Goal: Task Accomplishment & Management: Complete application form

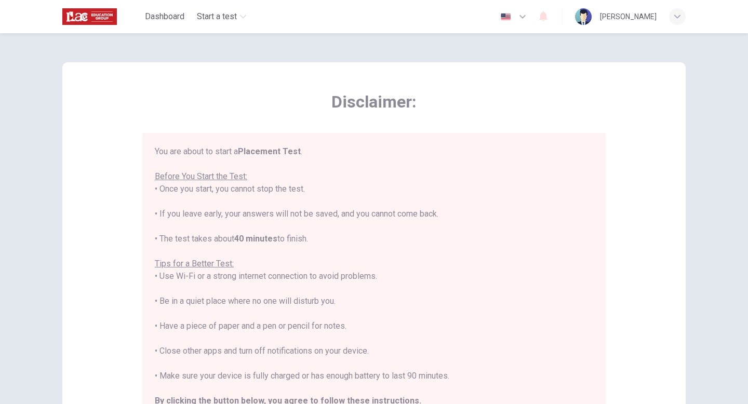
scroll to position [12, 0]
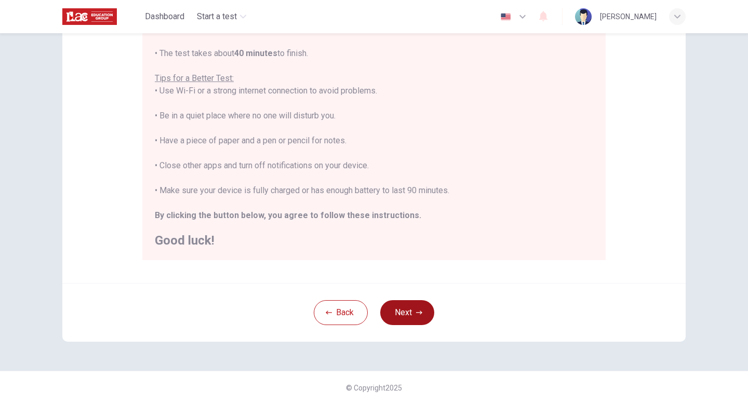
click at [409, 306] on button "Next" at bounding box center [407, 312] width 54 height 25
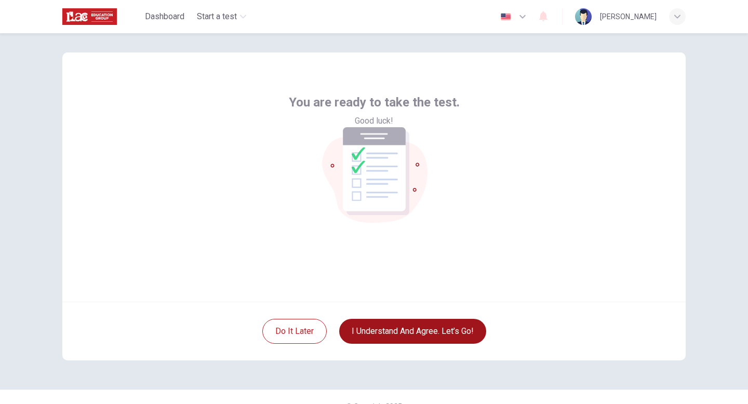
scroll to position [4, 0]
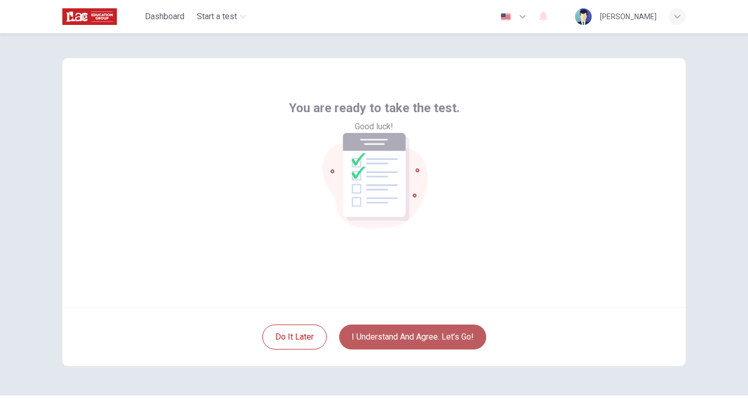
click at [421, 338] on button "I understand and agree. Let’s go!" at bounding box center [412, 337] width 147 height 25
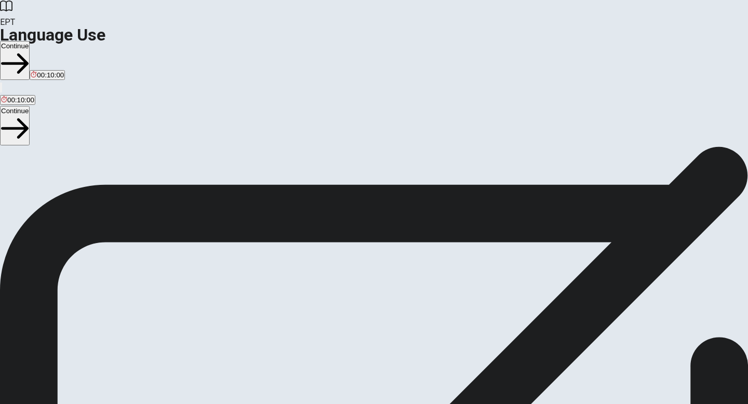
scroll to position [3, 0]
drag, startPoint x: 91, startPoint y: 90, endPoint x: 341, endPoint y: 84, distance: 249.9
click at [341, 143] on div "Language Use Section Directions You will answer 30 questions in total: • 15 gra…" at bounding box center [374, 242] width 748 height 199
click at [30, 41] on button "Continue" at bounding box center [15, 60] width 30 height 39
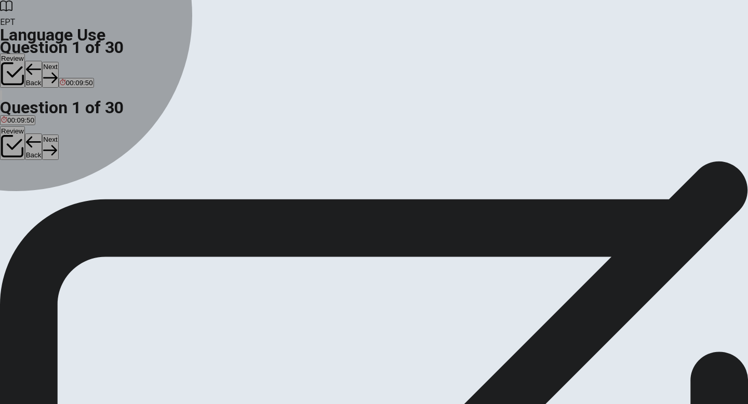
click at [18, 184] on div "A" at bounding box center [9, 188] width 17 height 8
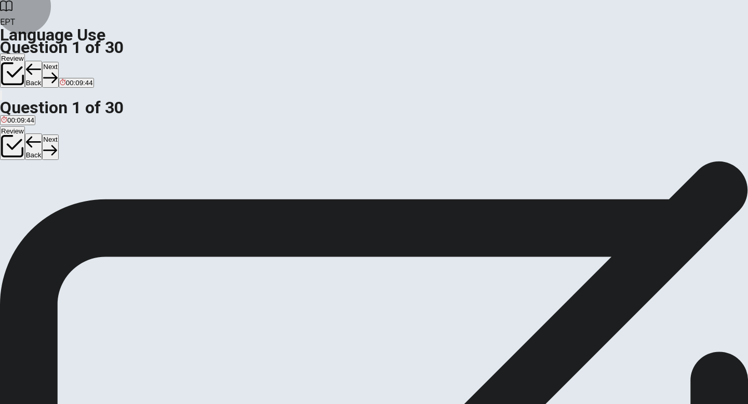
click at [58, 62] on button "Next" at bounding box center [50, 74] width 16 height 25
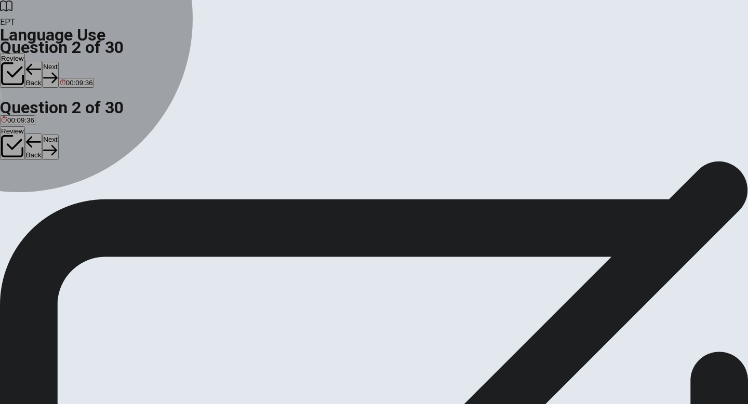
click at [19, 200] on button "B is" at bounding box center [15, 192] width 7 height 18
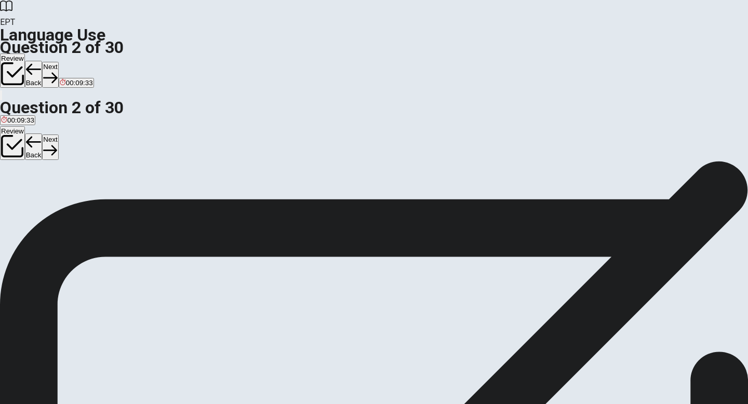
click at [58, 62] on button "Next" at bounding box center [50, 74] width 16 height 25
click at [9, 192] on span "go" at bounding box center [5, 196] width 8 height 8
click at [58, 62] on button "Next" at bounding box center [50, 74] width 16 height 25
click at [11, 192] on span "will" at bounding box center [6, 196] width 10 height 8
click at [58, 62] on button "Next" at bounding box center [50, 74] width 16 height 25
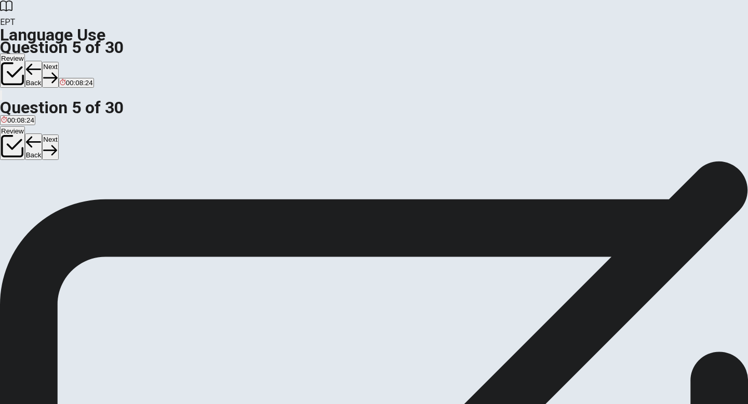
click at [37, 199] on span "paper" at bounding box center [29, 196] width 18 height 8
click at [58, 62] on button "Next" at bounding box center [50, 74] width 16 height 25
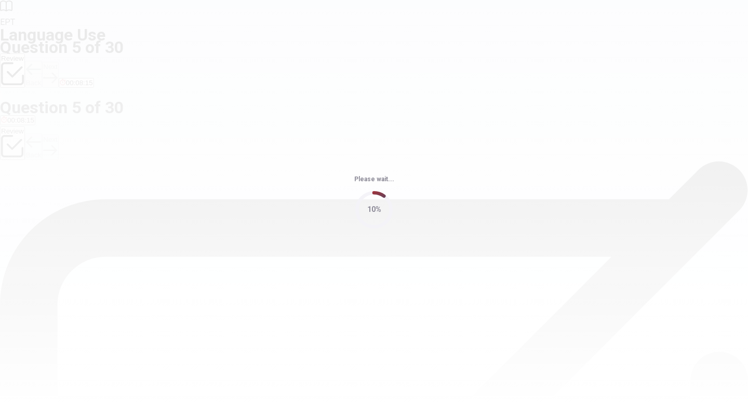
scroll to position [0, 0]
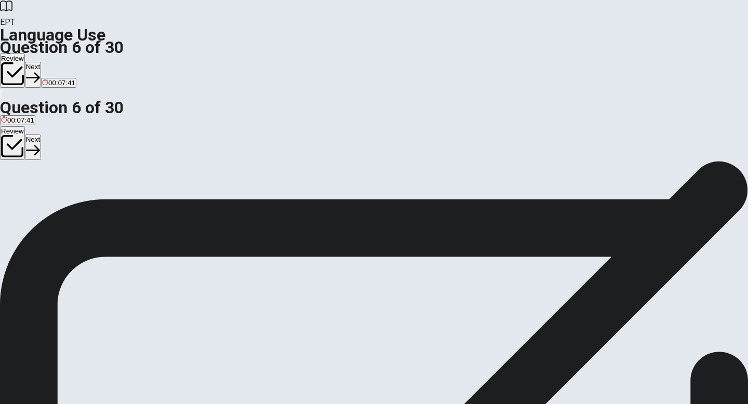
click at [32, 198] on span "swing" at bounding box center [24, 199] width 18 height 8
click at [41, 62] on button "Next" at bounding box center [33, 74] width 16 height 25
click at [60, 203] on span "listen" at bounding box center [52, 199] width 16 height 8
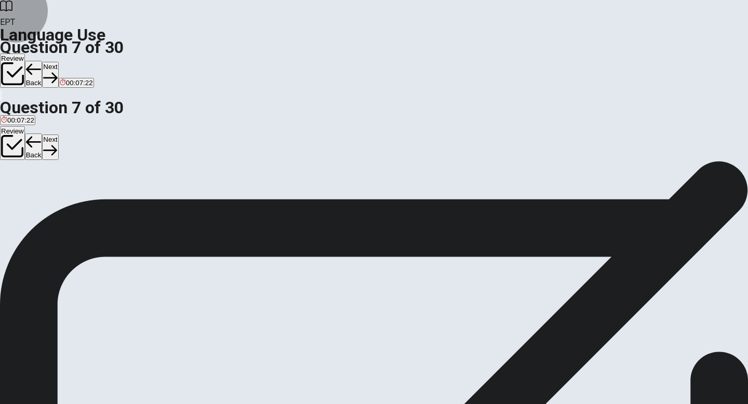
click at [58, 62] on button "Next" at bounding box center [50, 74] width 16 height 25
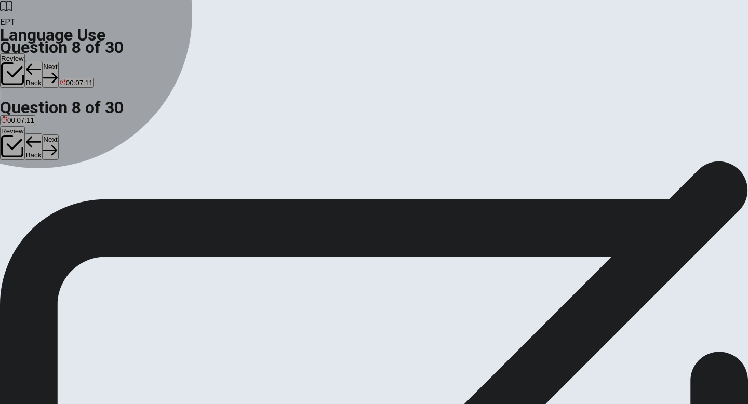
click at [54, 203] on span "celebrates" at bounding box center [38, 199] width 32 height 8
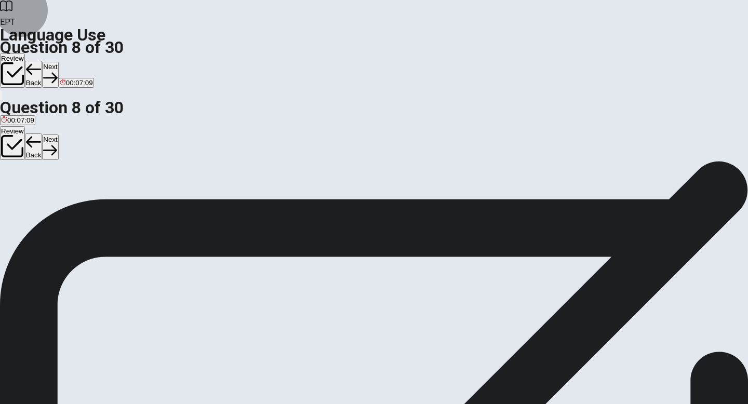
click at [58, 62] on button "Next" at bounding box center [50, 74] width 16 height 25
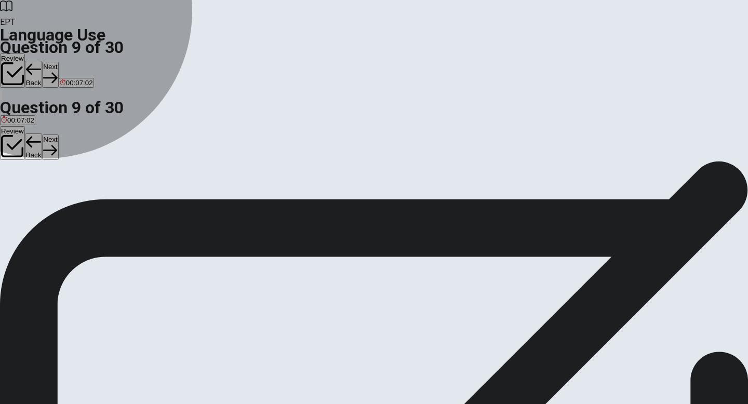
click at [65, 203] on span "warm" at bounding box center [56, 199] width 17 height 8
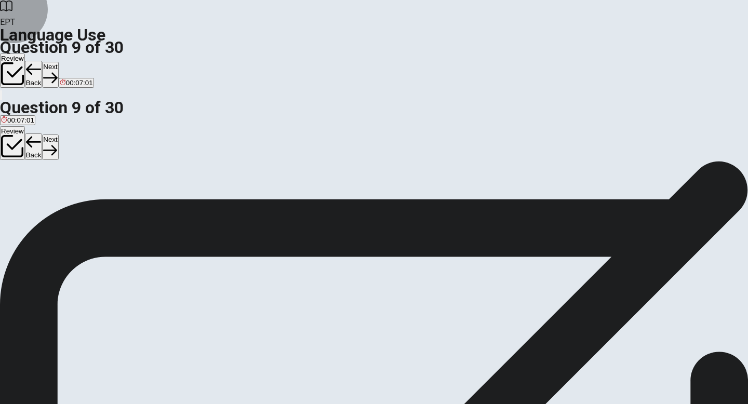
click at [58, 62] on button "Next" at bounding box center [50, 74] width 16 height 25
click at [22, 203] on span "has" at bounding box center [16, 199] width 11 height 8
click at [58, 62] on button "Next" at bounding box center [50, 74] width 16 height 25
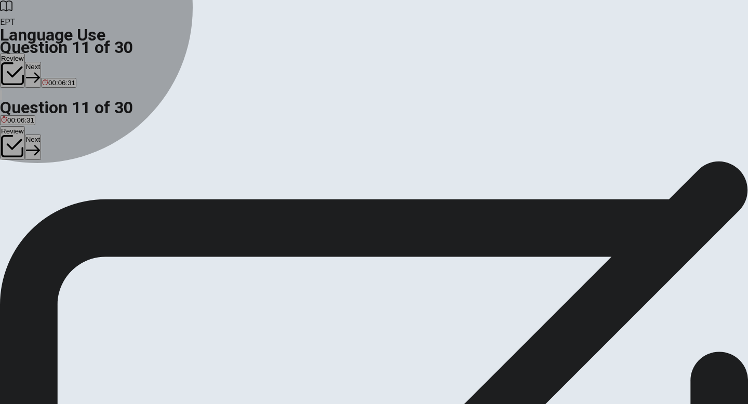
click at [29, 197] on button "B did" at bounding box center [22, 195] width 11 height 18
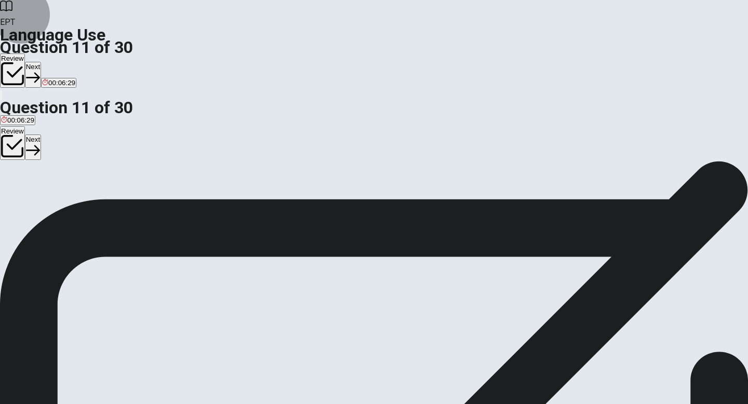
click at [41, 62] on button "Next" at bounding box center [33, 74] width 16 height 25
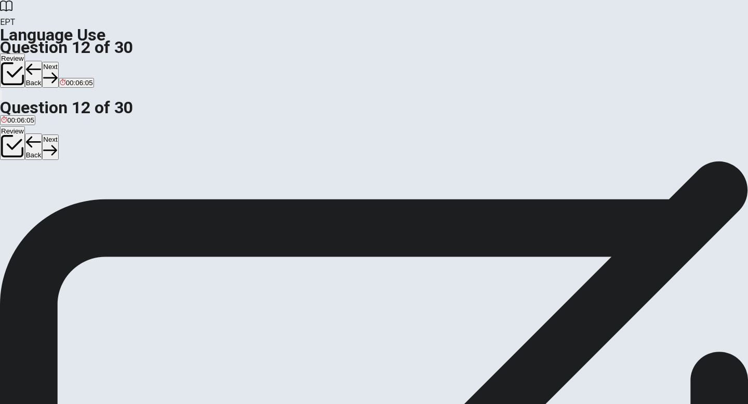
drag, startPoint x: 320, startPoint y: 132, endPoint x: 301, endPoint y: 132, distance: 19.2
click at [112, 174] on span "___ he enjoy the performance?" at bounding box center [56, 179] width 112 height 10
drag, startPoint x: 320, startPoint y: 134, endPoint x: 302, endPoint y: 134, distance: 18.2
click at [112, 174] on span "___ he enjoy the performance?" at bounding box center [56, 179] width 112 height 10
click at [11, 195] on span "Did" at bounding box center [6, 199] width 10 height 8
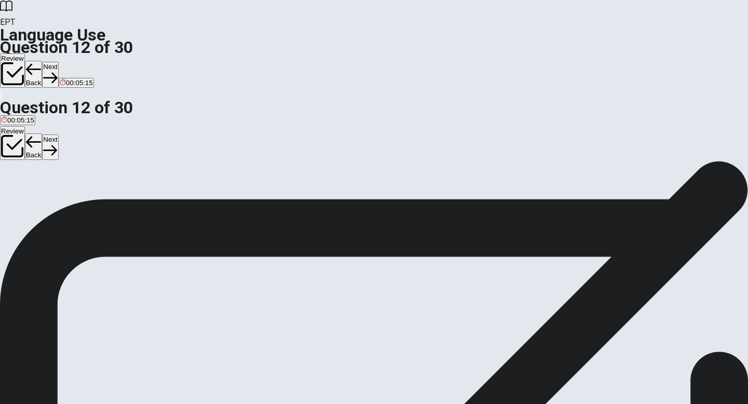
click at [58, 62] on button "Next" at bounding box center [50, 74] width 16 height 25
click at [24, 195] on span "will see" at bounding box center [12, 199] width 23 height 8
click at [58, 62] on button "Next" at bounding box center [50, 74] width 16 height 25
click at [41, 203] on span "Does" at bounding box center [33, 199] width 16 height 8
click at [58, 62] on button "Next" at bounding box center [50, 74] width 16 height 25
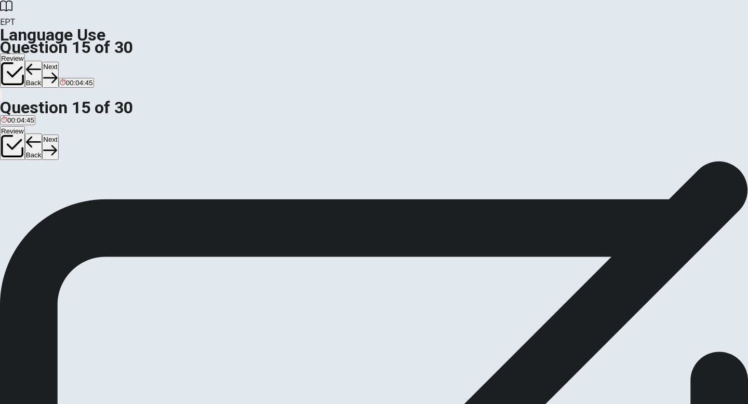
click at [63, 203] on span "An office" at bounding box center [49, 199] width 27 height 8
click at [58, 62] on button "Next" at bounding box center [50, 74] width 16 height 25
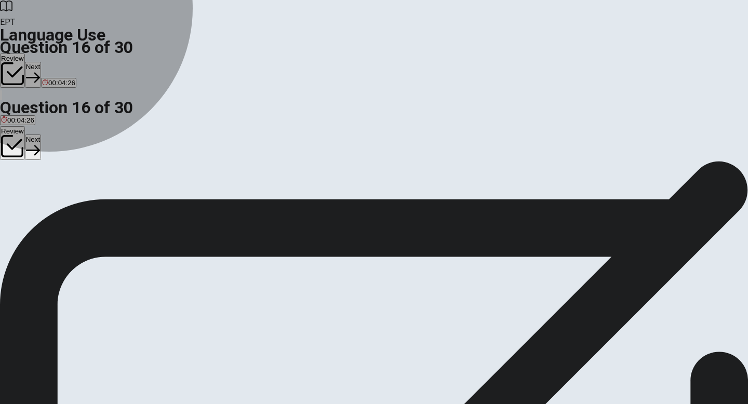
click at [47, 198] on span "popular" at bounding box center [35, 199] width 23 height 8
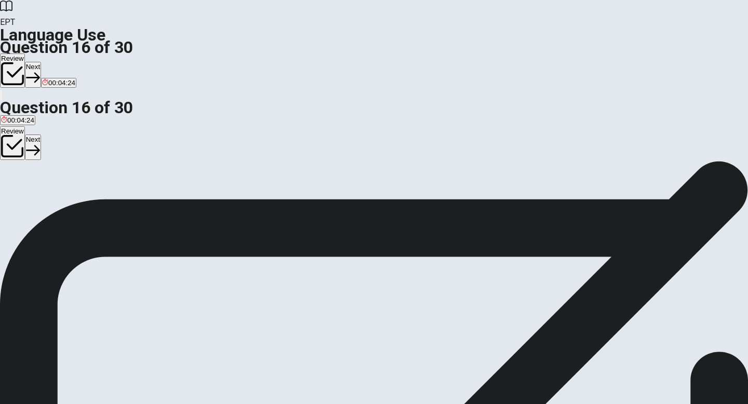
click at [41, 62] on button "Next" at bounding box center [33, 74] width 16 height 25
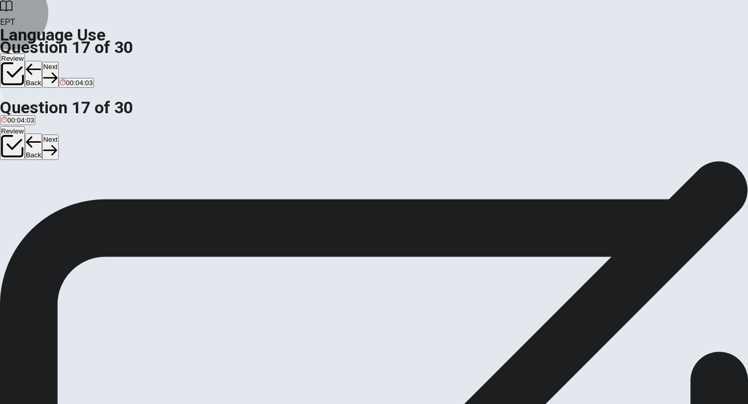
click at [58, 62] on button "Next" at bounding box center [50, 74] width 16 height 25
click at [43, 61] on button "Back" at bounding box center [34, 74] width 18 height 27
click at [58, 62] on button "Next" at bounding box center [50, 74] width 16 height 25
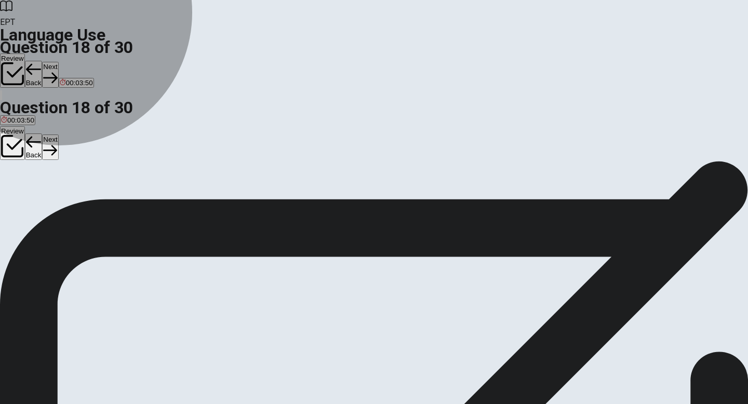
click at [41, 195] on span "full of people" at bounding box center [20, 199] width 39 height 8
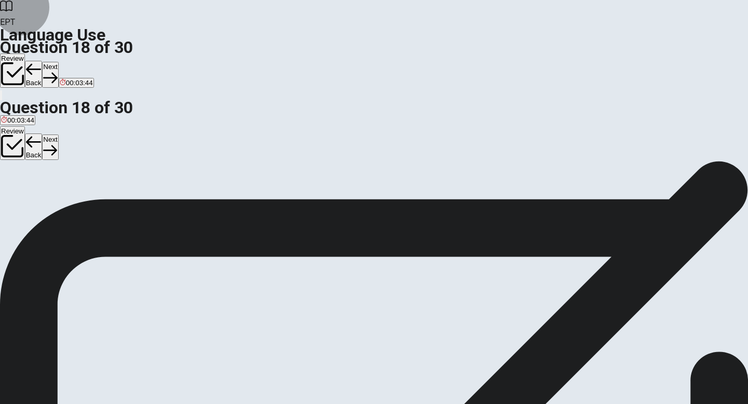
click at [58, 62] on button "Next" at bounding box center [50, 74] width 16 height 25
click at [52, 203] on span "positive" at bounding box center [40, 199] width 23 height 8
click at [58, 62] on button "Next" at bounding box center [50, 74] width 16 height 25
click at [12, 186] on button "A the" at bounding box center [6, 195] width 12 height 18
click at [317, 186] on div "A the B an C None D a" at bounding box center [374, 195] width 748 height 19
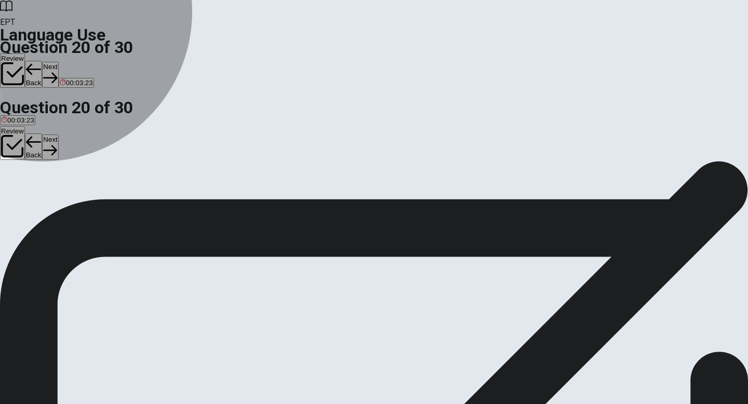
click at [22, 201] on button "B an" at bounding box center [17, 195] width 10 height 18
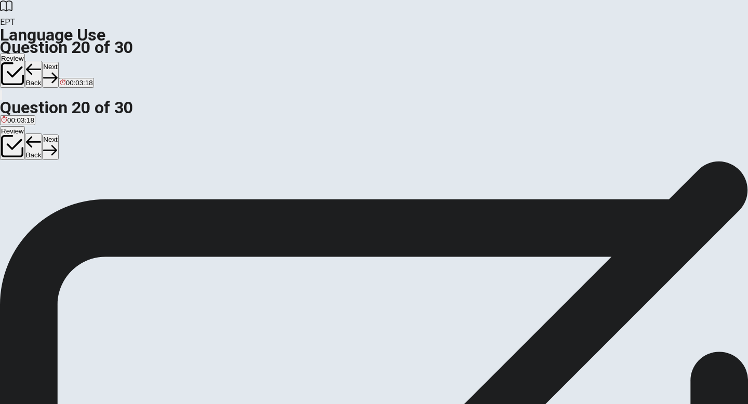
click at [40, 204] on button "C None" at bounding box center [30, 195] width 19 height 18
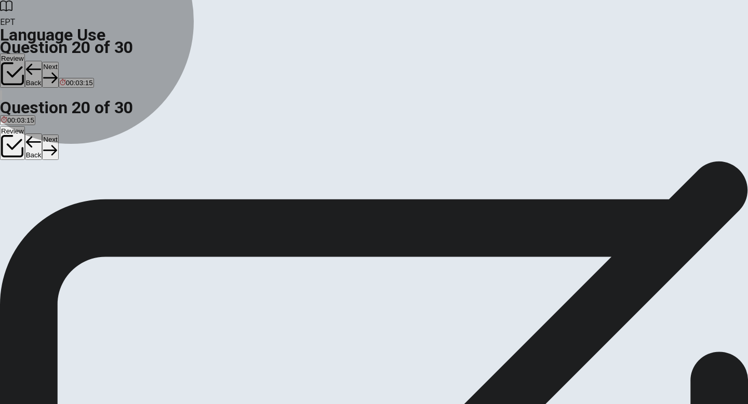
click at [22, 204] on button "B an" at bounding box center [17, 195] width 10 height 18
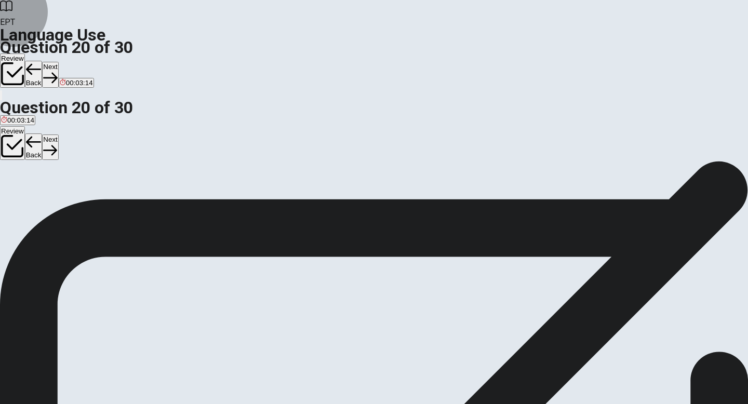
click at [58, 62] on button "Next" at bounding box center [50, 74] width 16 height 25
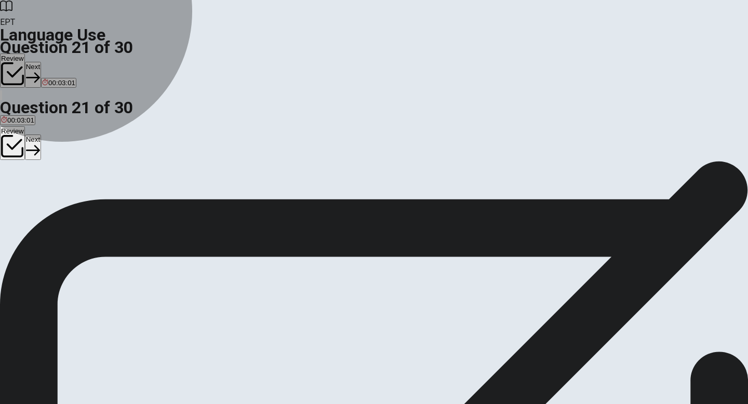
click at [41, 195] on span "was studying" at bounding box center [21, 199] width 40 height 8
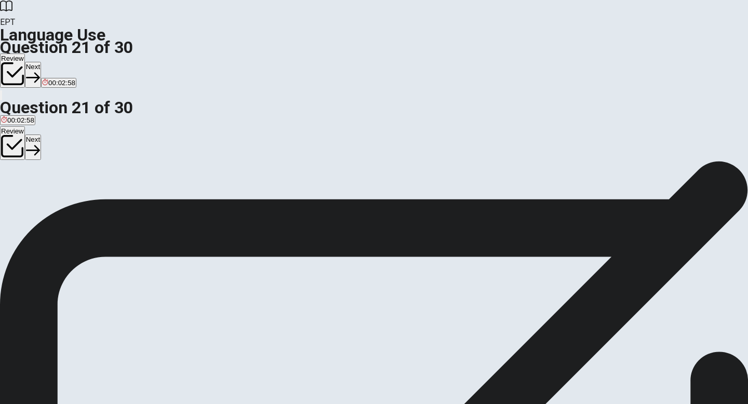
click at [41, 62] on button "Next" at bounding box center [33, 74] width 16 height 25
click at [56, 203] on span "will call" at bounding box center [45, 199] width 22 height 8
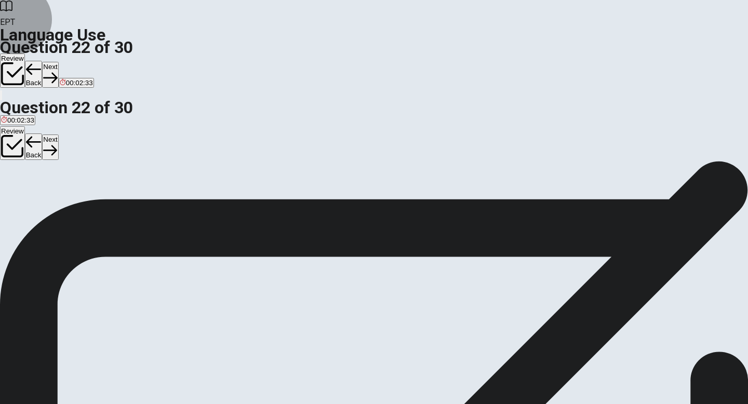
click at [58, 62] on button "Next" at bounding box center [50, 74] width 16 height 25
click at [62, 204] on button "C mustn’t" at bounding box center [49, 195] width 24 height 18
click at [58, 62] on button "Next" at bounding box center [50, 74] width 16 height 25
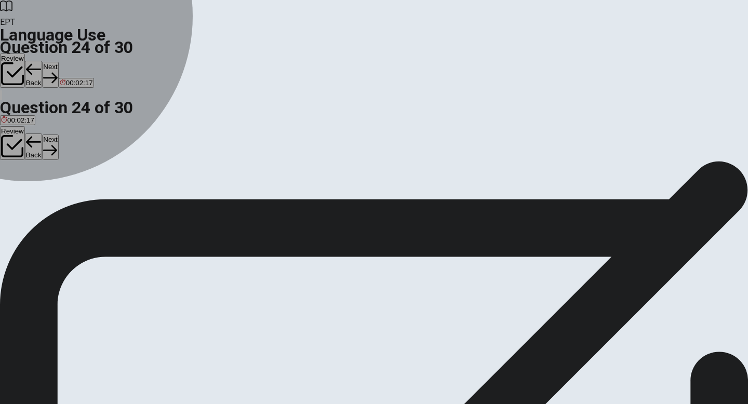
click at [5, 195] on span "a" at bounding box center [4, 199] width 4 height 8
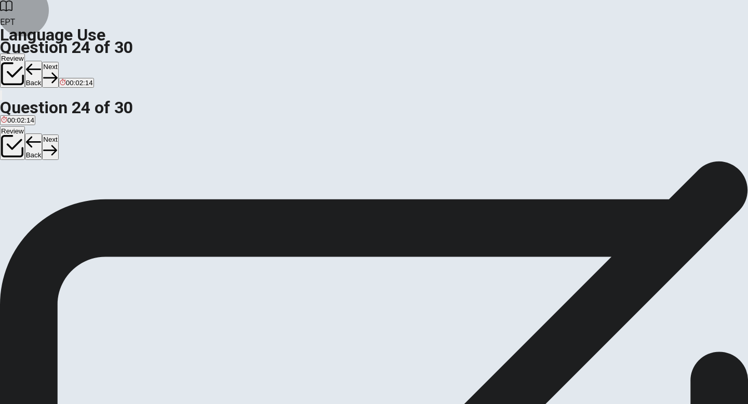
click at [58, 62] on button "Next" at bounding box center [50, 74] width 16 height 25
click at [43, 61] on button "Back" at bounding box center [34, 74] width 18 height 27
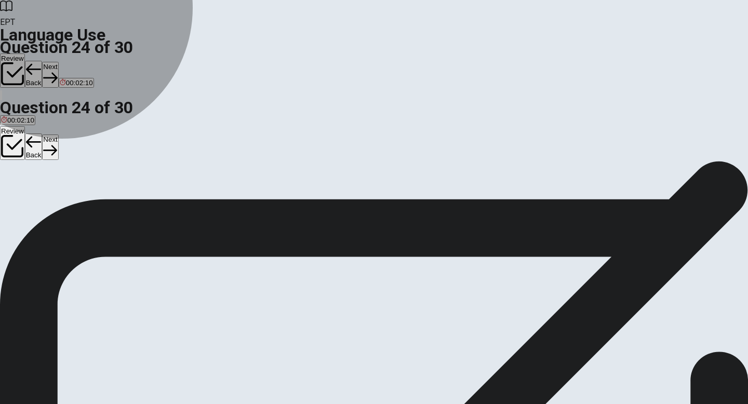
click at [19, 197] on button "B the" at bounding box center [13, 195] width 12 height 18
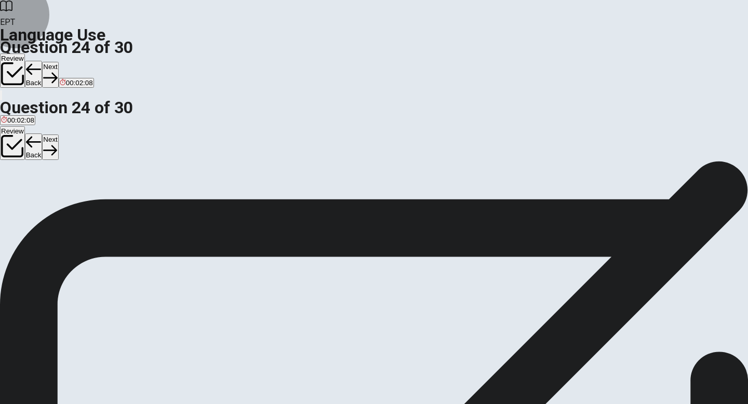
click at [58, 62] on button "Next" at bounding box center [50, 74] width 16 height 25
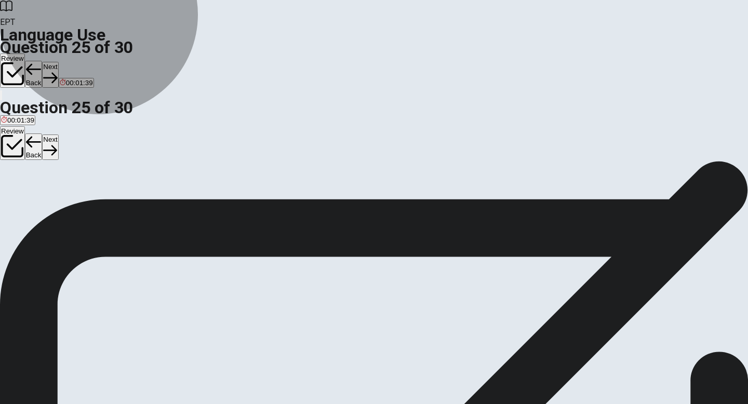
click at [96, 195] on span "to decide not to go somewhere" at bounding box center [48, 199] width 95 height 8
click at [155, 203] on span "to ignore someone" at bounding box center [126, 199] width 57 height 8
click at [366, 204] on button "D to ask someone to join or come to an event" at bounding box center [298, 195] width 134 height 18
click at [231, 203] on span "to tell someone to leave" at bounding box center [193, 199] width 73 height 8
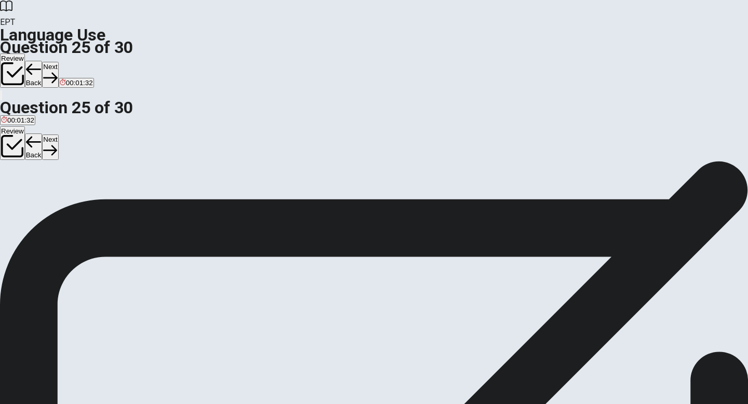
click at [354, 188] on div "A to decide not to go somewhere B to ignore someone C to tell someone to leave …" at bounding box center [374, 195] width 748 height 19
click at [156, 195] on button "B to ignore someone" at bounding box center [126, 195] width 59 height 18
click at [58, 62] on button "Next" at bounding box center [50, 74] width 16 height 25
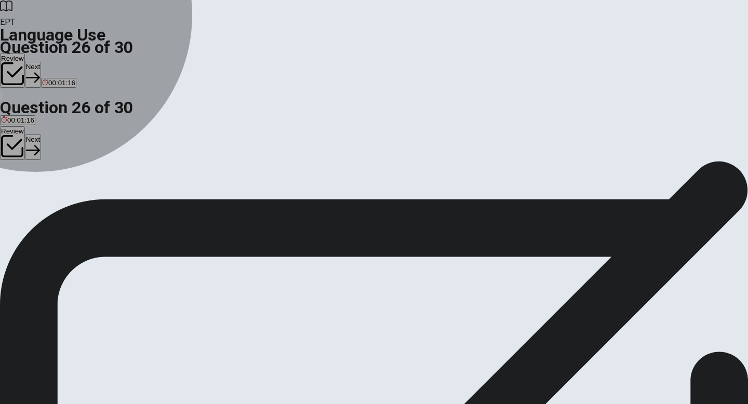
click at [18, 195] on span "see it" at bounding box center [9, 199] width 17 height 8
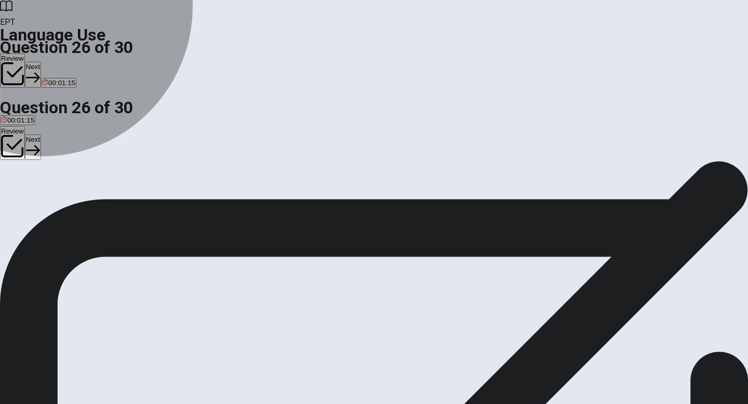
click at [36, 196] on span "feel it" at bounding box center [28, 199] width 17 height 8
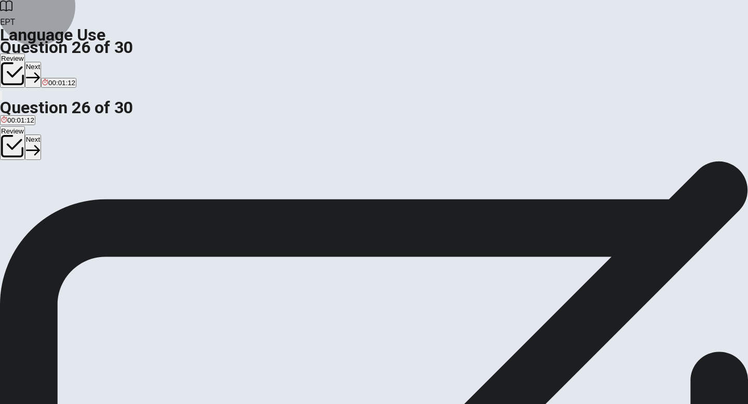
click at [41, 62] on button "Next" at bounding box center [33, 74] width 16 height 25
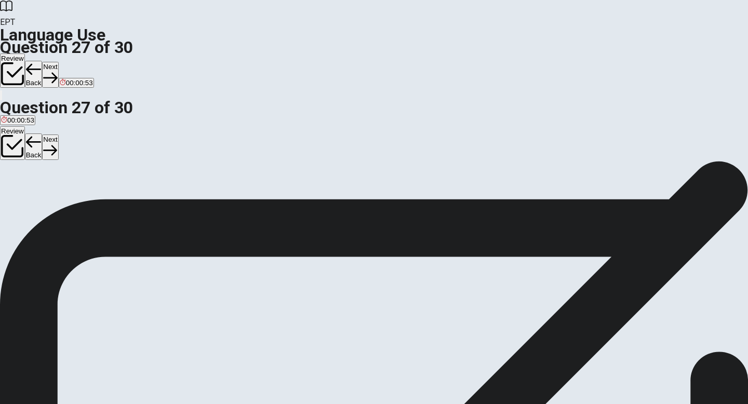
click at [32, 199] on span "quiet" at bounding box center [24, 199] width 15 height 8
click at [57, 71] on icon "button" at bounding box center [50, 78] width 14 height 14
click at [309, 203] on span "to think of something that is not real" at bounding box center [254, 199] width 109 height 8
click at [58, 62] on button "Next" at bounding box center [50, 74] width 16 height 25
click at [83, 203] on span "a book" at bounding box center [72, 199] width 21 height 8
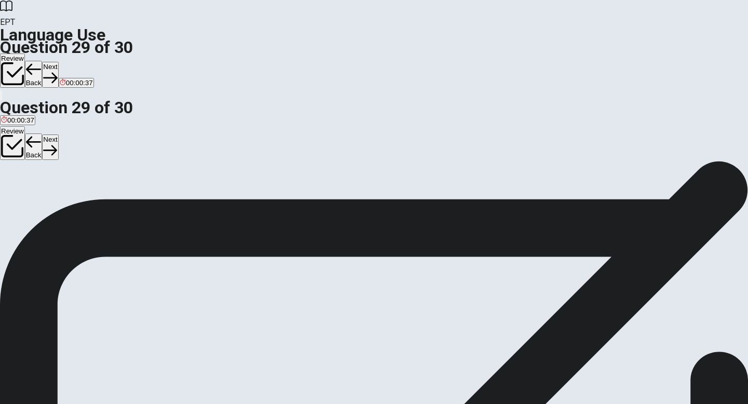
click at [58, 62] on button "Next" at bounding box center [50, 74] width 16 height 25
click at [104, 201] on span "is the train arriving" at bounding box center [75, 199] width 57 height 8
click at [58, 62] on button "Next" at bounding box center [50, 74] width 16 height 25
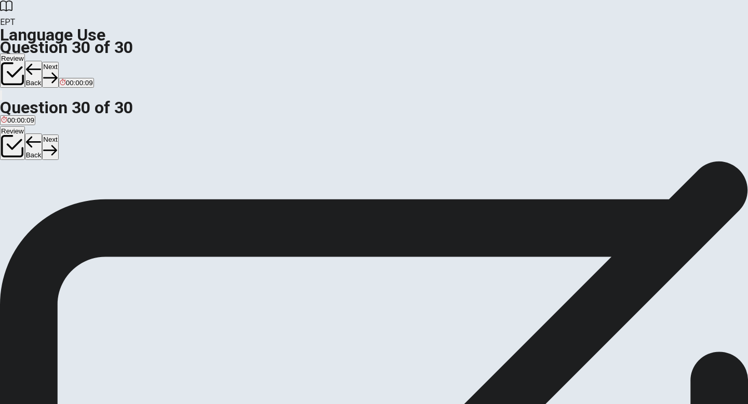
click at [43, 61] on button "Back" at bounding box center [34, 74] width 18 height 27
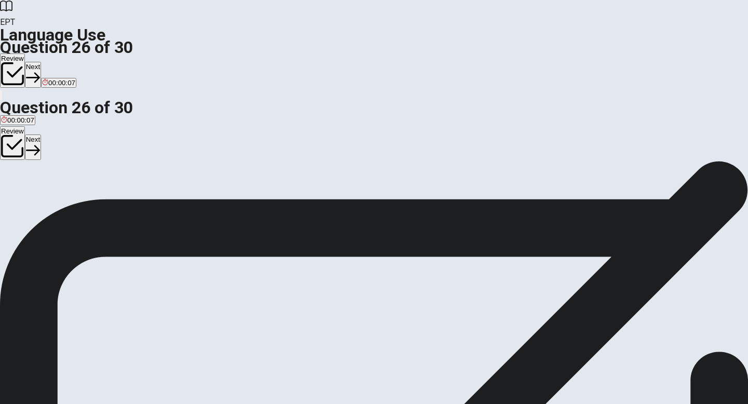
click at [25, 53] on button "Review" at bounding box center [12, 70] width 25 height 34
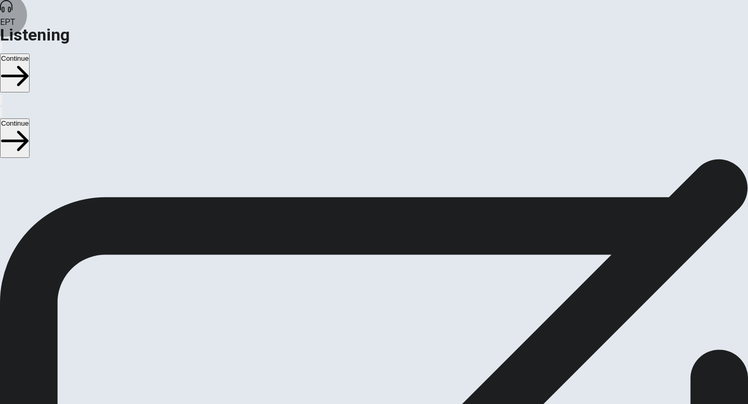
click at [2, 43] on button "button" at bounding box center [1, 48] width 2 height 10
click at [30, 53] on button "Continue" at bounding box center [15, 72] width 30 height 39
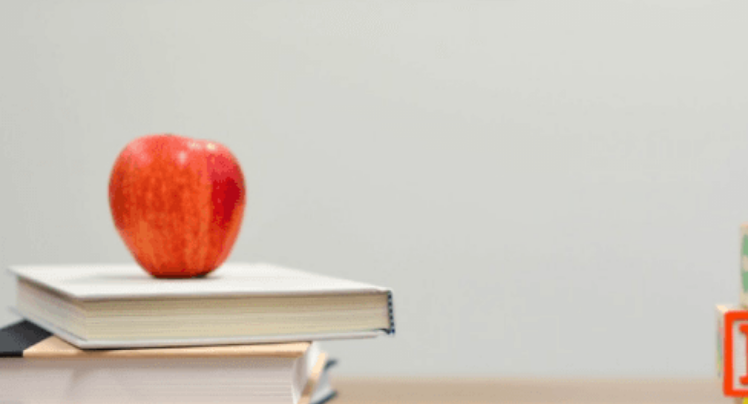
scroll to position [119, 0]
click at [198, 205] on span "Chairs, tables, and a grill" at bounding box center [160, 209] width 76 height 8
click at [165, 402] on div at bounding box center [374, 402] width 748 height 0
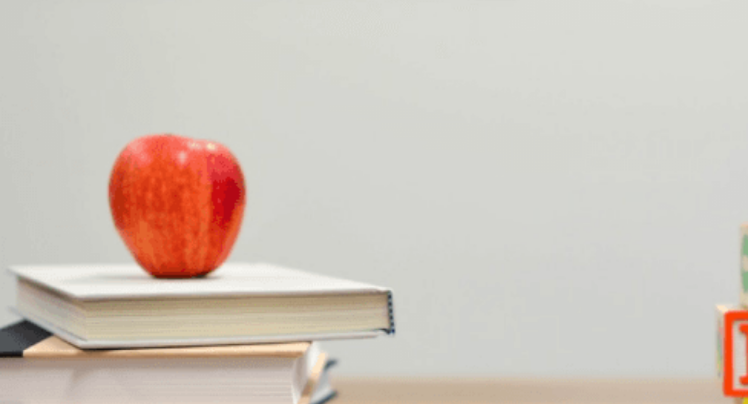
click at [156, 257] on span "In a park" at bounding box center [142, 253] width 27 height 8
click at [37, 380] on span "A workshop" at bounding box center [19, 384] width 36 height 8
click at [127, 380] on span "An office event" at bounding box center [105, 384] width 46 height 8
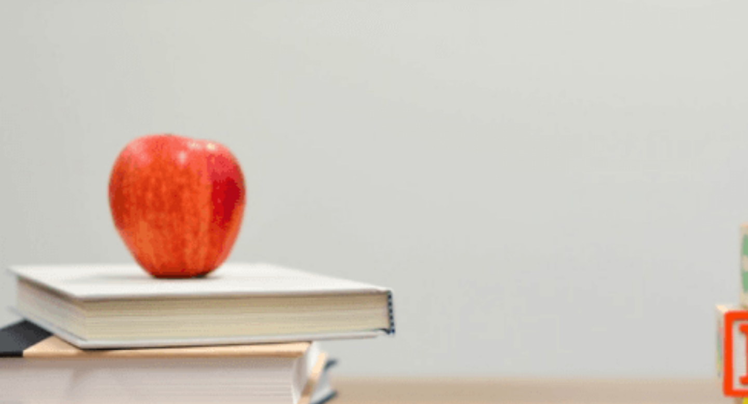
click at [238, 336] on span "Playing games and having a barbecue" at bounding box center [179, 340] width 118 height 8
click at [38, 284] on button "A The woman" at bounding box center [19, 293] width 38 height 18
click at [30, 53] on button "Continue" at bounding box center [15, 72] width 30 height 39
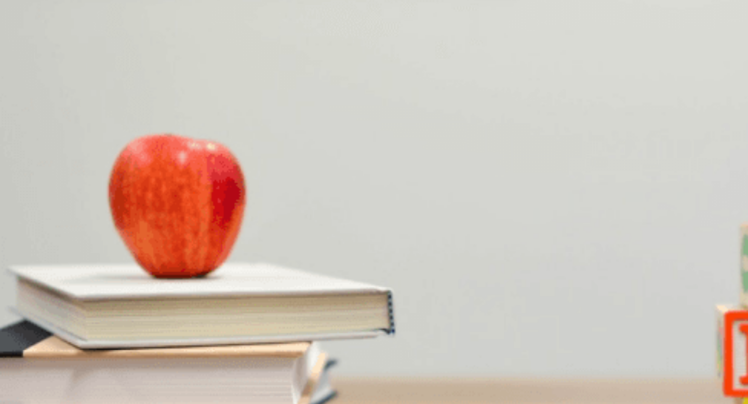
scroll to position [968, 0]
click at [30, 53] on button "Continue" at bounding box center [15, 72] width 30 height 39
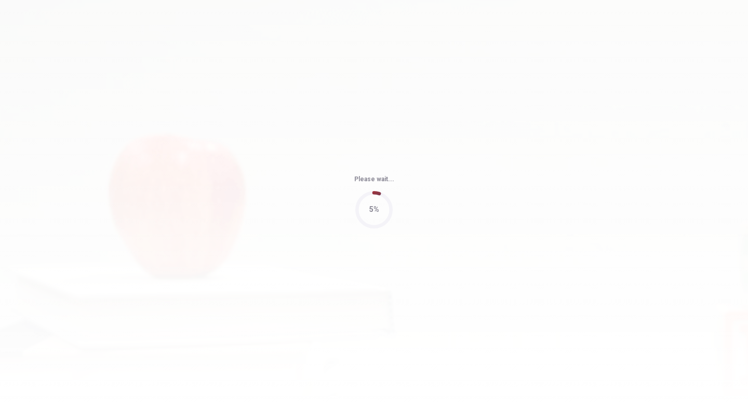
type input "91"
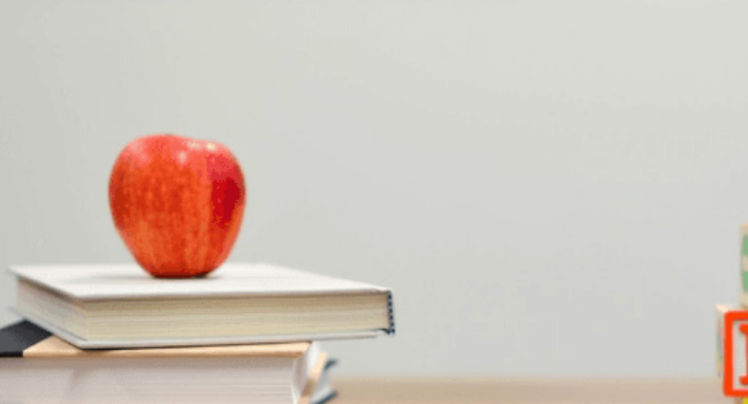
scroll to position [250, 0]
click at [170, 257] on span "Mystery novels" at bounding box center [147, 253] width 46 height 8
click at [117, 284] on button "A A detective solving a small-town case" at bounding box center [58, 293] width 117 height 18
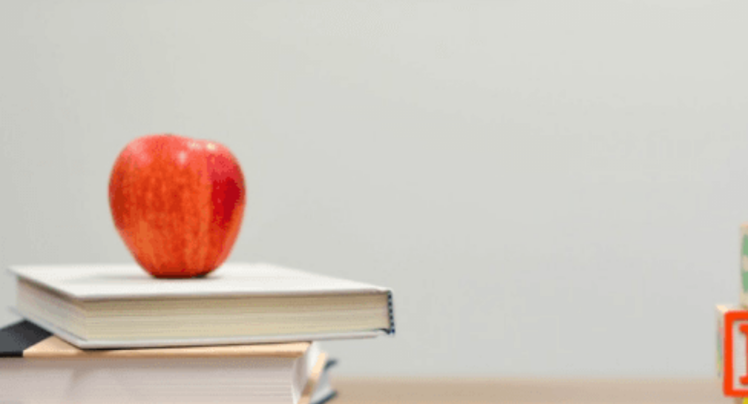
click at [107, 371] on button "B A gift for her friend" at bounding box center [77, 380] width 59 height 18
click at [121, 336] on span "Mystery in the City" at bounding box center [92, 340] width 57 height 8
click at [62, 336] on span "Small Town Secrets" at bounding box center [31, 340] width 61 height 8
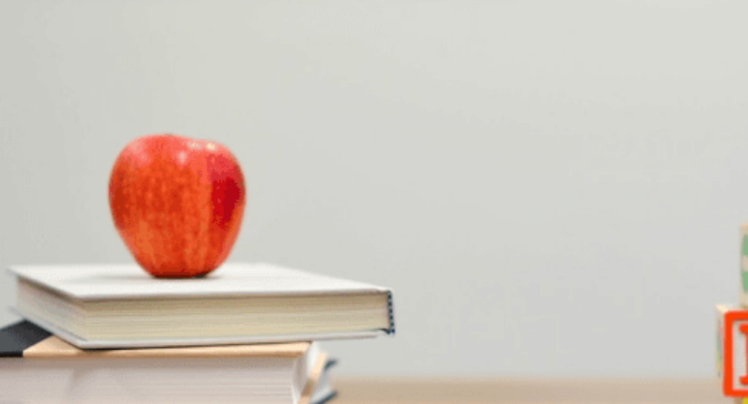
click at [33, 196] on button "A Interested" at bounding box center [16, 205] width 33 height 18
click at [30, 53] on button "Continue" at bounding box center [15, 72] width 30 height 39
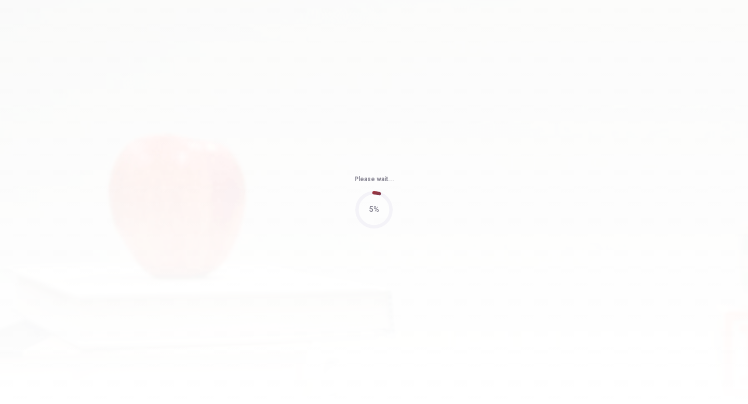
type input "75"
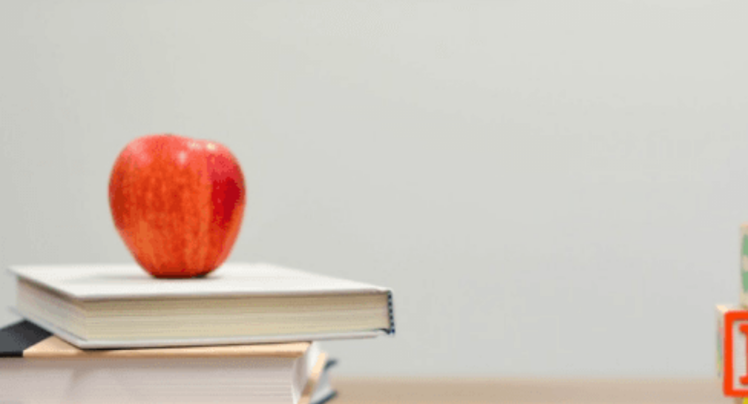
scroll to position [278, 0]
click at [43, 249] on span "Twice a week" at bounding box center [22, 253] width 42 height 8
click at [163, 249] on span "Three times a week" at bounding box center [132, 253] width 60 height 8
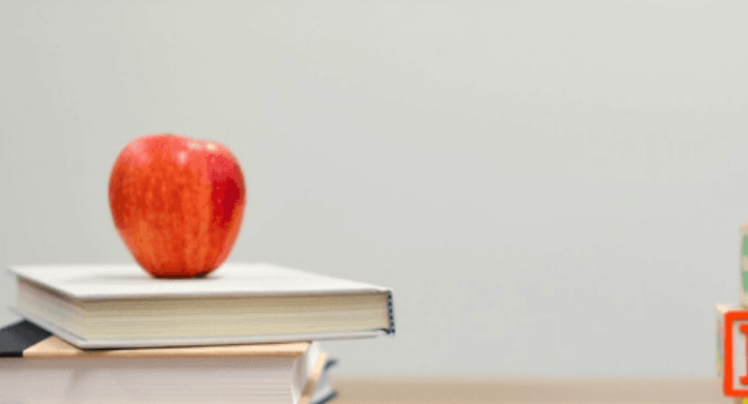
click at [88, 292] on span "She pushes herself too hard" at bounding box center [44, 296] width 87 height 8
click at [234, 292] on span "She doesn’t enjoy working out" at bounding box center [188, 296] width 92 height 8
click at [305, 292] on span "She has no equipment" at bounding box center [270, 296] width 69 height 8
click at [235, 284] on button "C She doesn’t enjoy working out" at bounding box center [188, 293] width 95 height 18
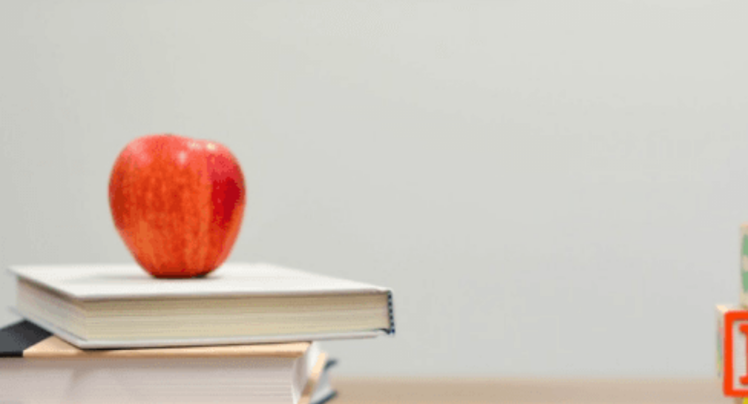
scroll to position [777, 0]
click at [161, 336] on span "Set small, achievable goals" at bounding box center [119, 340] width 84 height 8
click at [236, 380] on span "Workout more regularly" at bounding box center [200, 384] width 72 height 8
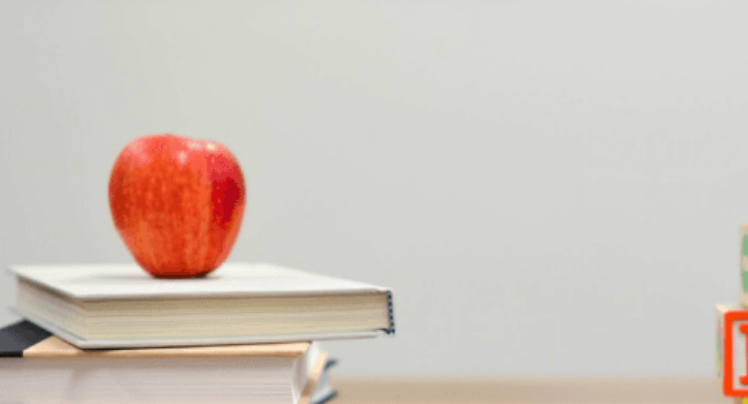
click at [177, 196] on button "C Running every morning" at bounding box center [140, 205] width 74 height 18
click at [261, 196] on button "D Taking a gradual approach" at bounding box center [219, 205] width 84 height 18
click at [30, 53] on button "Continue" at bounding box center [15, 72] width 30 height 39
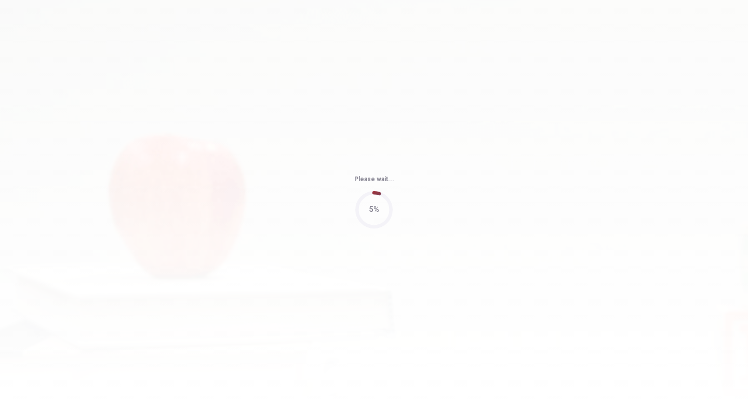
type input "94"
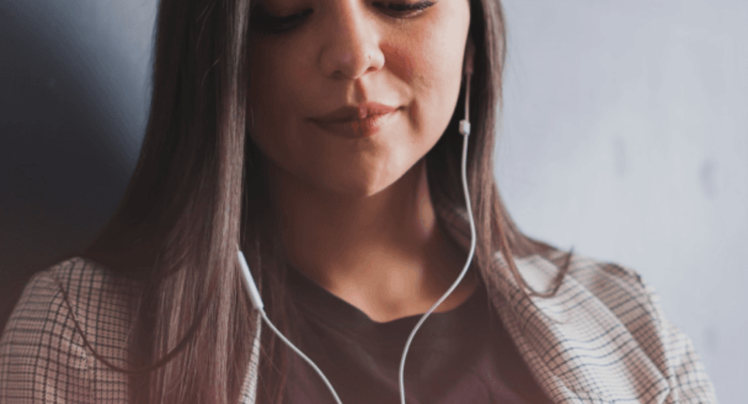
scroll to position [106, 0]
click at [30, 53] on button "Continue" at bounding box center [15, 72] width 30 height 39
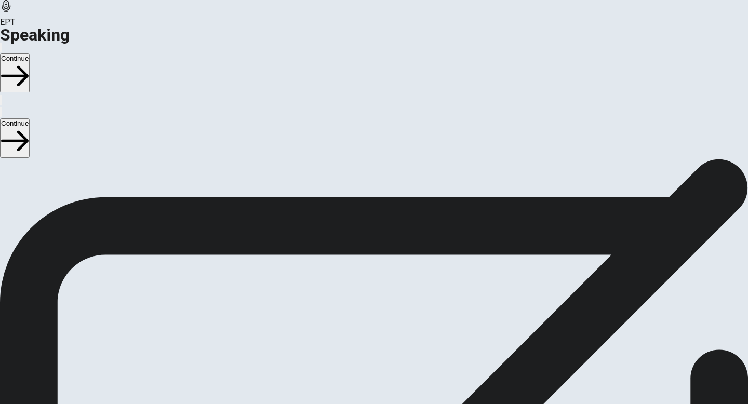
click at [389, 225] on icon at bounding box center [373, 240] width 31 height 31
click at [389, 225] on div at bounding box center [373, 242] width 31 height 35
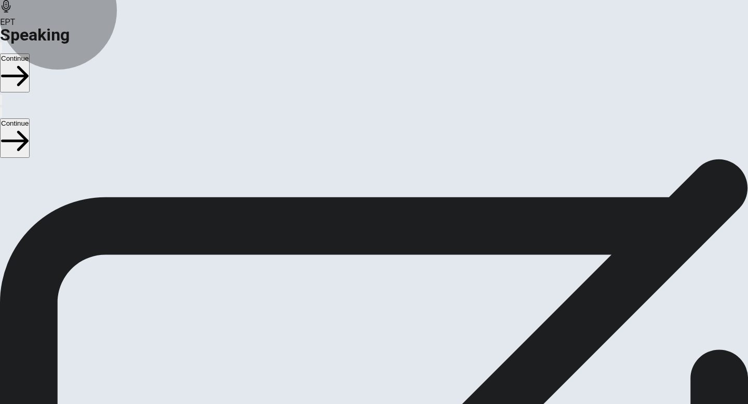
click at [396, 260] on button "Record Again" at bounding box center [374, 285] width 44 height 51
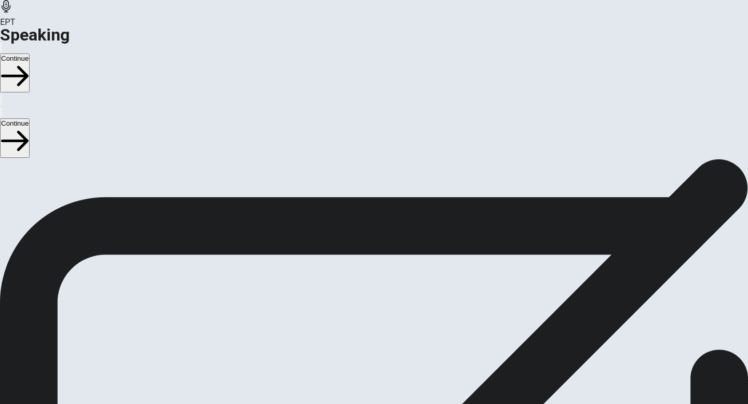
click at [393, 231] on div "Stop Recording" at bounding box center [374, 297] width 37 height 132
click at [362, 261] on button "Play Audio" at bounding box center [361, 266] width 2 height 10
click at [362, 261] on button "Pause Audio" at bounding box center [361, 266] width 2 height 10
click at [30, 53] on button "Continue" at bounding box center [15, 72] width 30 height 39
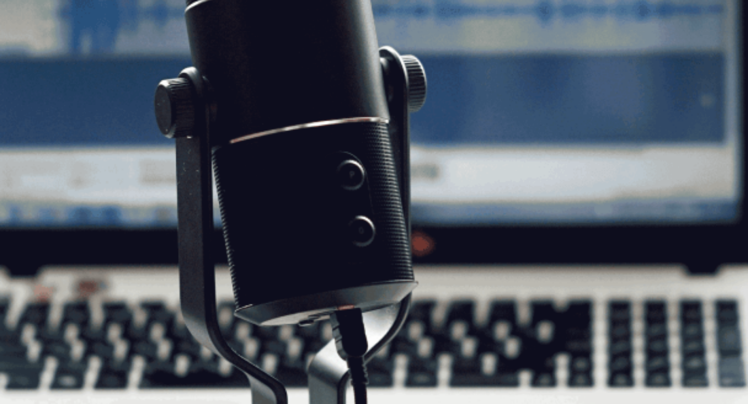
drag, startPoint x: 267, startPoint y: 166, endPoint x: 291, endPoint y: 166, distance: 24.4
click at [291, 166] on span "The Speaking Test will start now. There are 3 questions in this section. • 1 qu…" at bounding box center [191, 139] width 382 height 147
drag, startPoint x: 292, startPoint y: 166, endPoint x: 263, endPoint y: 169, distance: 28.7
click at [263, 169] on span "The Speaking Test will start now. There are 3 questions in this section. • 1 qu…" at bounding box center [191, 139] width 382 height 147
click at [29, 62] on icon "button" at bounding box center [15, 76] width 28 height 28
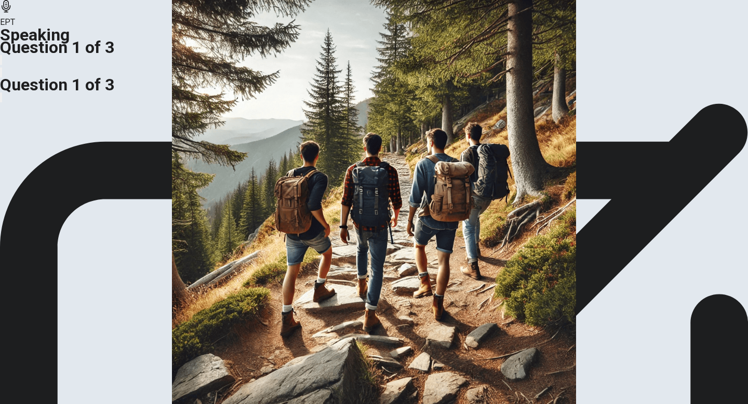
scroll to position [68, 0]
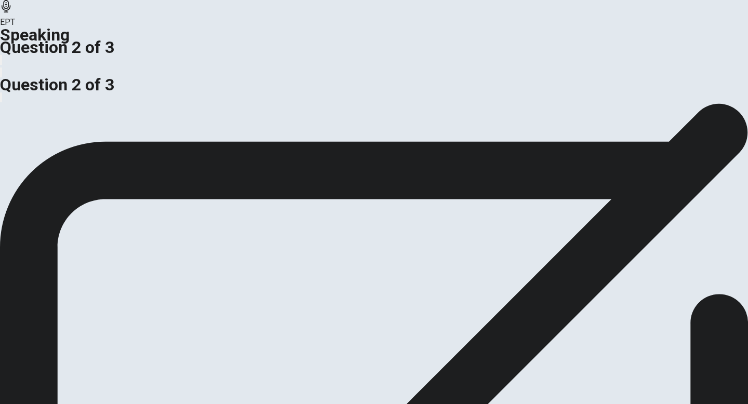
scroll to position [0, 0]
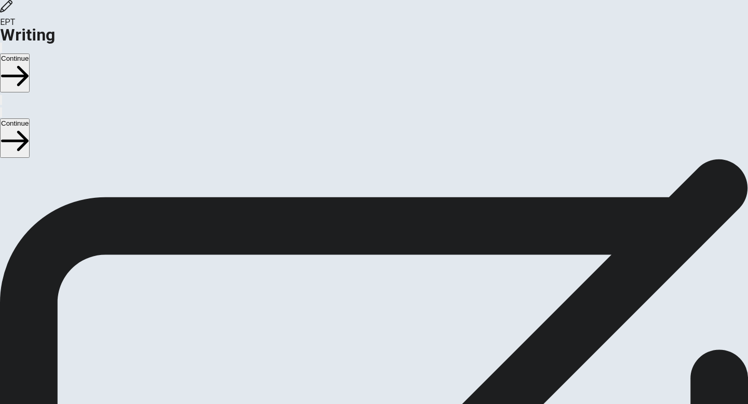
drag, startPoint x: 100, startPoint y: 246, endPoint x: 208, endPoint y: 240, distance: 108.7
click at [208, 241] on span "Write about your opinion on a topic. Important things to remember: Try to write…" at bounding box center [110, 258] width 221 height 197
click at [30, 53] on button "Continue" at bounding box center [15, 72] width 30 height 39
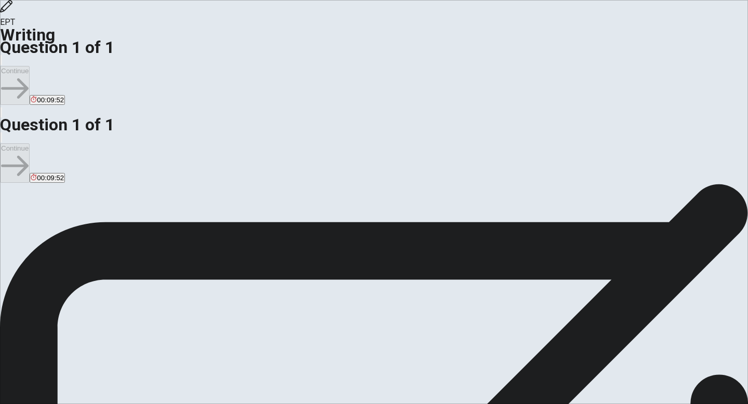
drag, startPoint x: 90, startPoint y: 106, endPoint x: 192, endPoint y: 102, distance: 101.9
click at [192, 210] on span "Write about your opinion on a topic. Important things to remember: Try to write…" at bounding box center [110, 308] width 221 height 197
drag, startPoint x: 190, startPoint y: 319, endPoint x: 249, endPoint y: 316, distance: 58.8
click at [251, 380] on span "Describe a time when you achieved something important to you." at bounding box center [149, 385] width 232 height 10
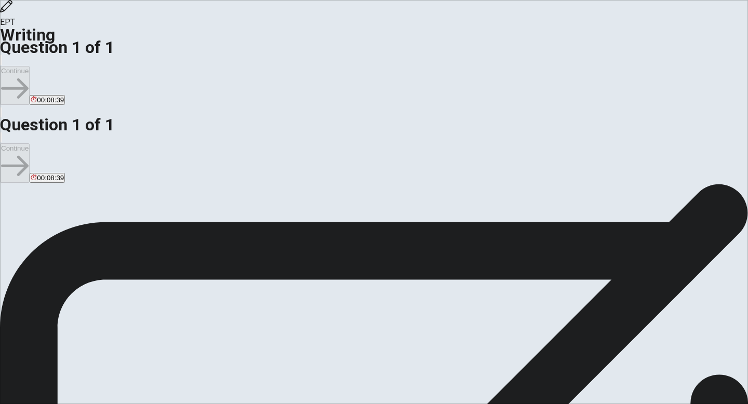
drag, startPoint x: 132, startPoint y: 317, endPoint x: 349, endPoint y: 328, distance: 217.3
click at [349, 328] on div "Directions Write about your opinion on a topic. Important things to remember: T…" at bounding box center [374, 273] width 748 height 237
type textarea "i"
type textarea "x"
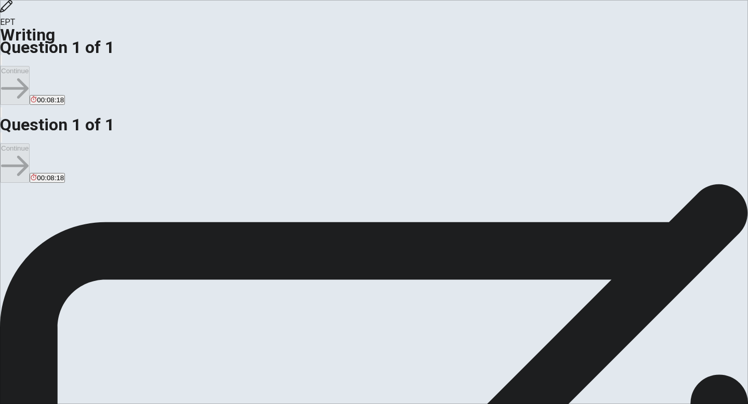
type textarea "I"
type textarea "x"
type textarea "I"
type textarea "x"
type textarea "I s"
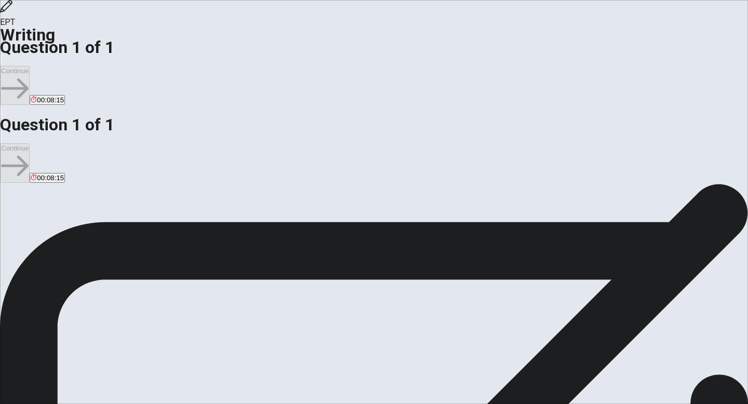
type textarea "x"
type textarea "I sc"
type textarea "x"
type textarea "I sch"
type textarea "x"
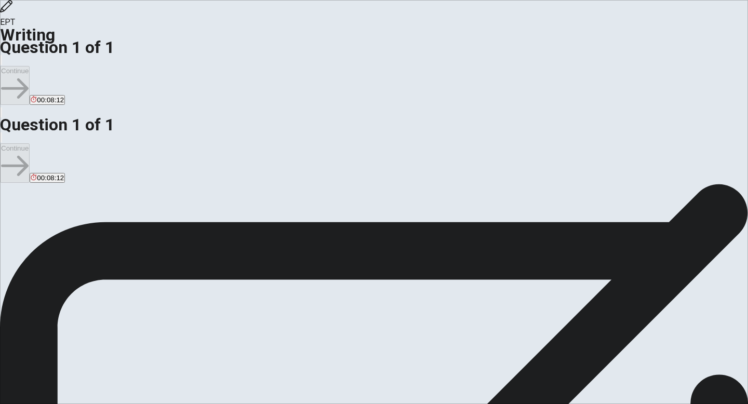
type textarea "I schi"
type textarea "x"
type textarea "I schiv"
type textarea "x"
type textarea "I schive"
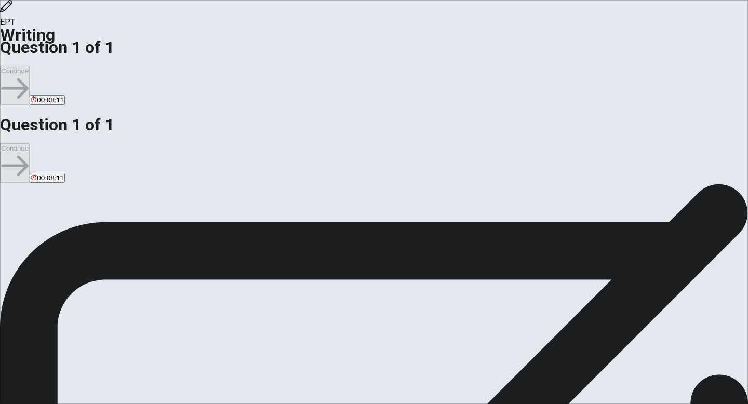
type textarea "x"
type textarea "I schived"
type textarea "x"
type textarea "I schive"
type textarea "x"
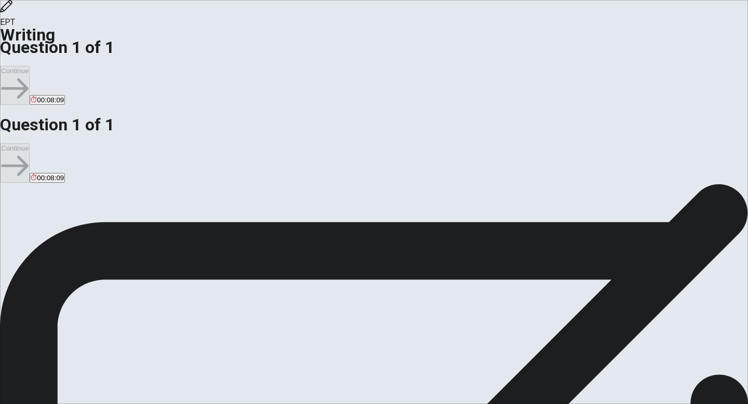
type textarea "I schiv"
type textarea "x"
type textarea "I schi"
type textarea "x"
type textarea "I sch"
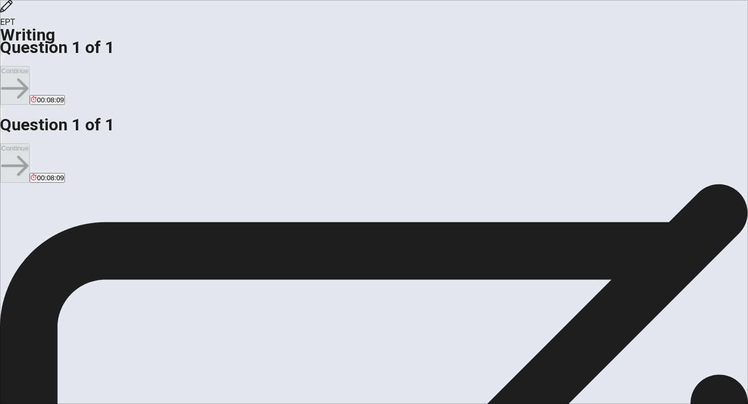
type textarea "x"
type textarea "I sc"
type textarea "x"
type textarea "I s"
type textarea "x"
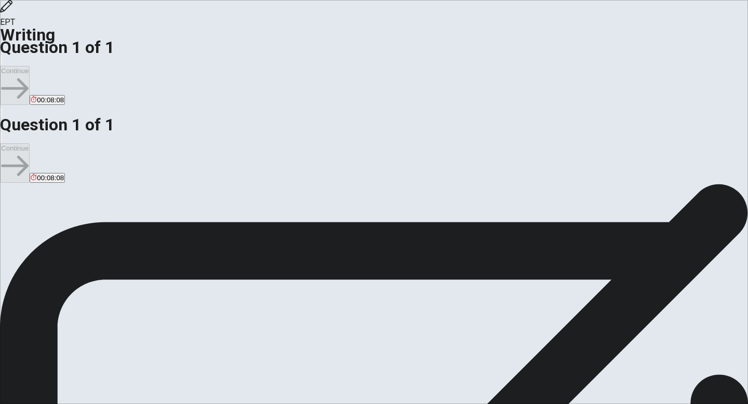
type textarea "I"
type textarea "x"
type textarea "I"
click at [183, 380] on span "Describe a time when you achieved something important to you." at bounding box center [149, 385] width 232 height 10
drag, startPoint x: 190, startPoint y: 318, endPoint x: 217, endPoint y: 318, distance: 27.0
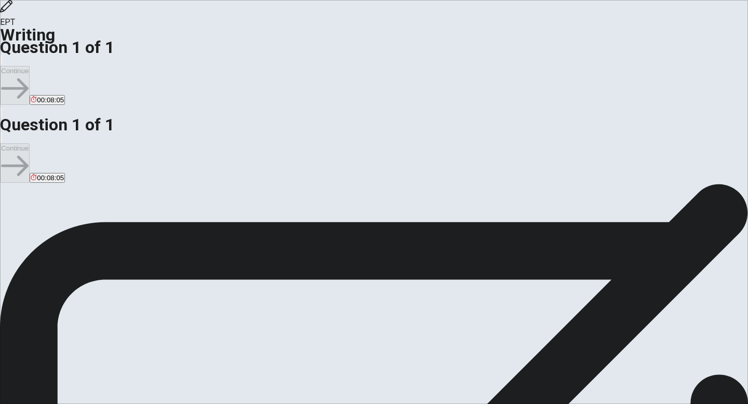
click at [217, 380] on span "Describe a time when you achieved something important to you." at bounding box center [149, 385] width 232 height 10
type textarea "x"
type textarea "I a"
type textarea "x"
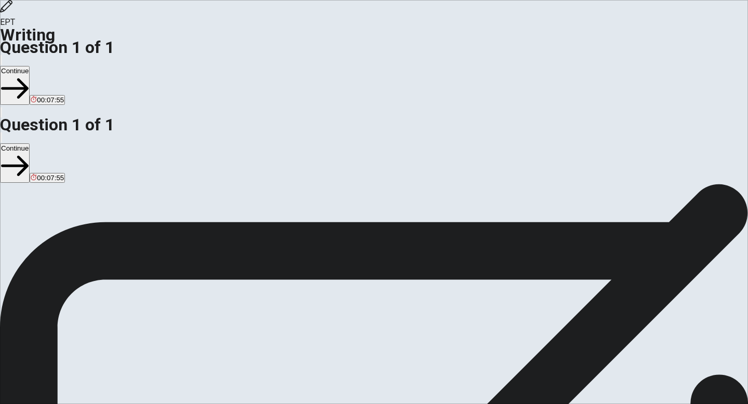
type textarea "I ac"
type textarea "x"
type textarea "I ach"
type textarea "x"
type textarea "I ache"
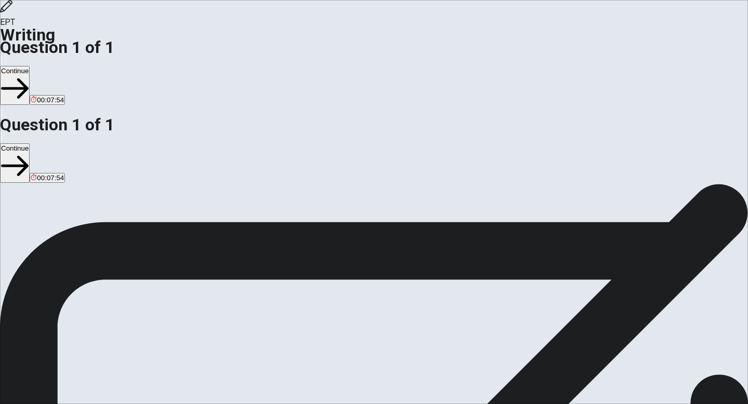
type textarea "x"
type textarea "I ach"
type textarea "x"
type textarea "I achi"
type textarea "x"
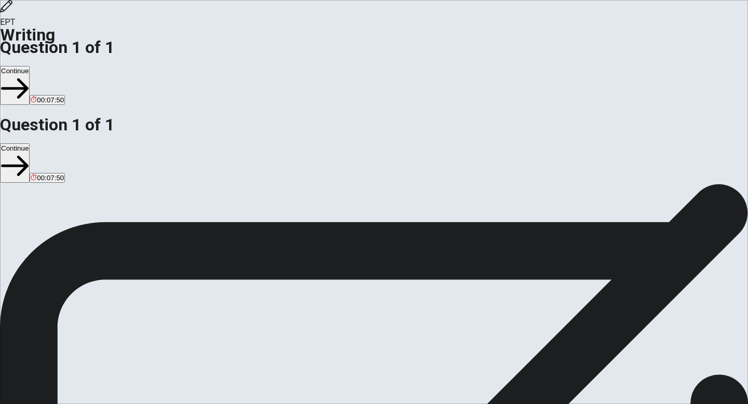
type textarea "I achie"
type textarea "x"
type textarea "I achiev"
type textarea "x"
type textarea "I achieve"
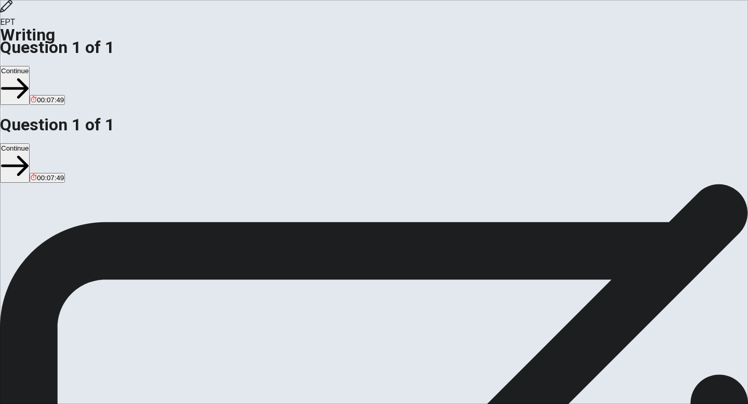
type textarea "x"
type textarea "I achieved"
type textarea "x"
type textarea "I achieved"
type textarea "x"
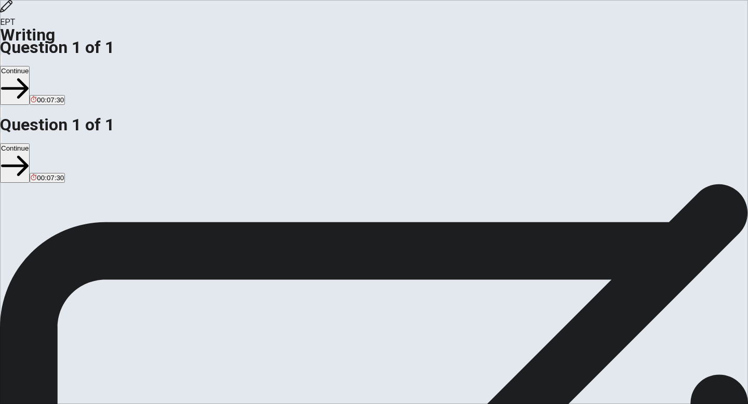
type textarea "I achieved t"
type textarea "x"
type textarea "I achieved ti"
type textarea "x"
type textarea "I achieved [PERSON_NAME]"
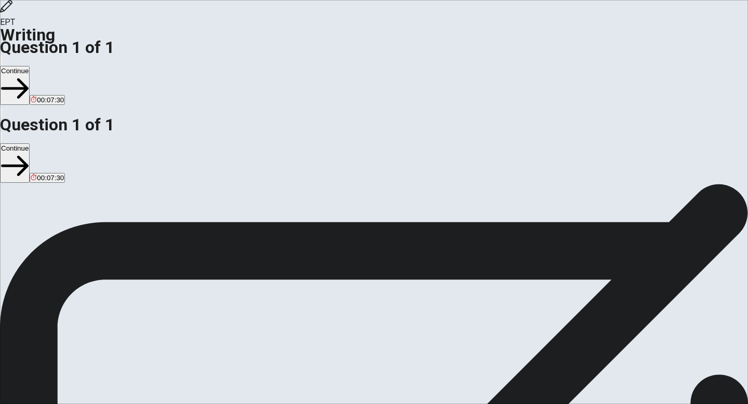
type textarea "x"
type textarea "I achieved time"
type textarea "x"
type textarea "I achieved time"
type textarea "x"
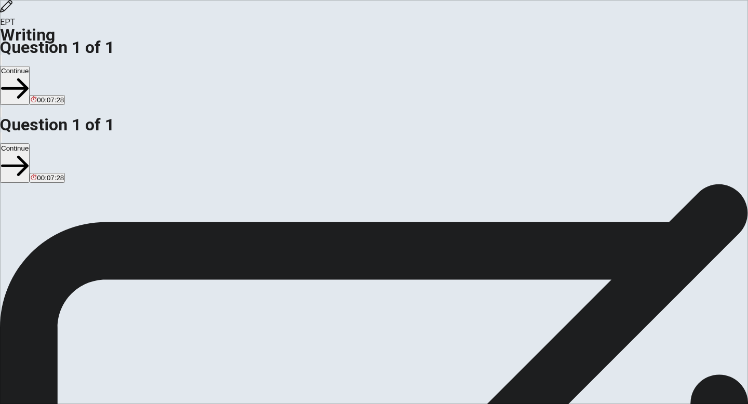
type textarea "I achieved time i"
type textarea "x"
type textarea "I achieved time is"
type textarea "x"
type textarea "I achieved time is"
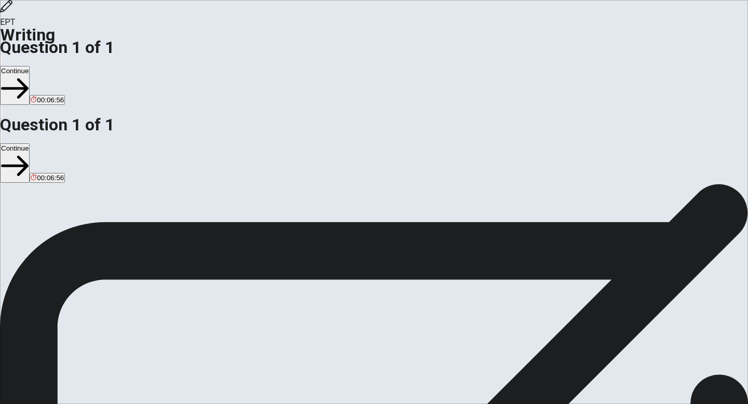
type textarea "x"
type textarea "I achieved [PERSON_NAME] is"
type textarea "x"
type textarea "I achieved ti is"
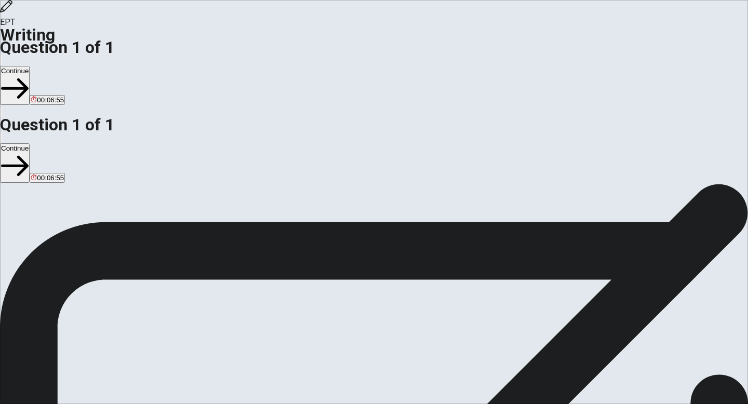
type textarea "x"
type textarea "I achieved t is"
type textarea "x"
type textarea "I achieved is"
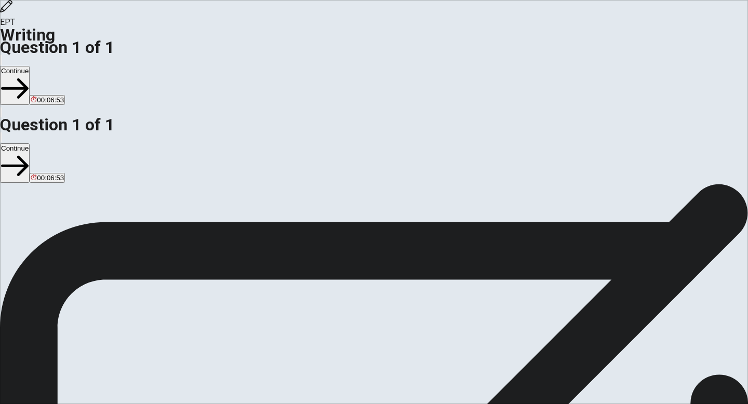
type textarea "x"
type textarea "I achieved is"
type textarea "x"
type textarea "I achieved i"
type textarea "x"
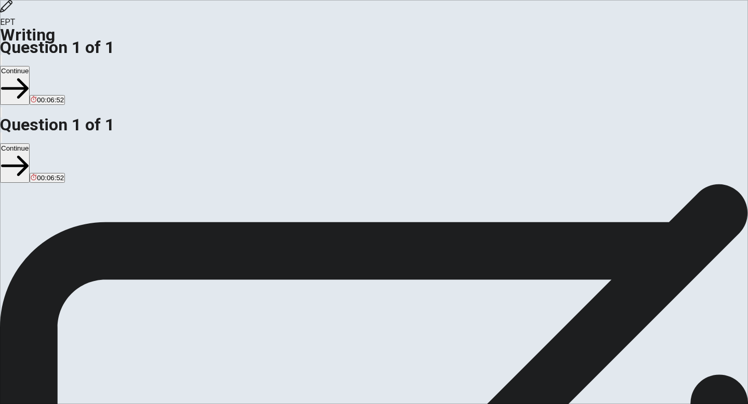
type textarea "I achieved"
type textarea "x"
type textarea "I achieved j"
type textarea "x"
type textarea "I achieved jo"
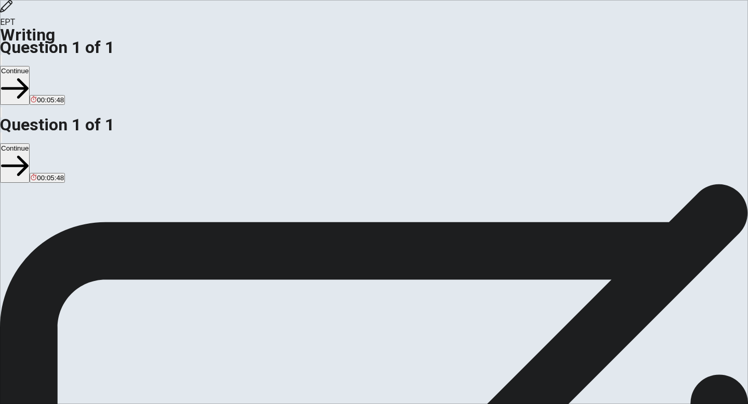
type textarea "x"
type textarea "I achieved job"
type textarea "x"
type textarea "I achieved jo"
type textarea "x"
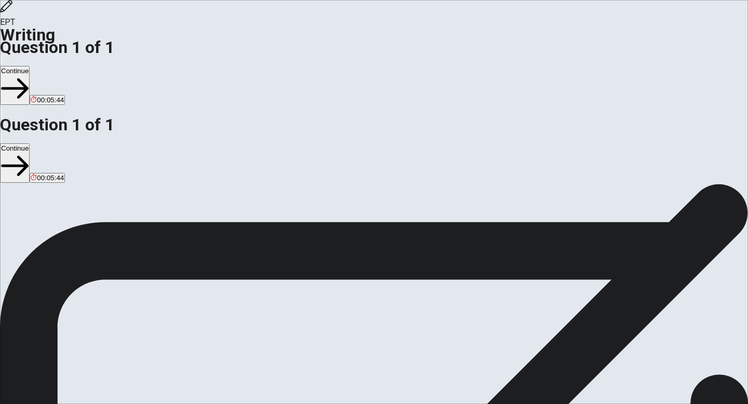
type textarea "I achieved j"
type textarea "x"
type textarea "I achieved"
type textarea "x"
type textarea "I achieved"
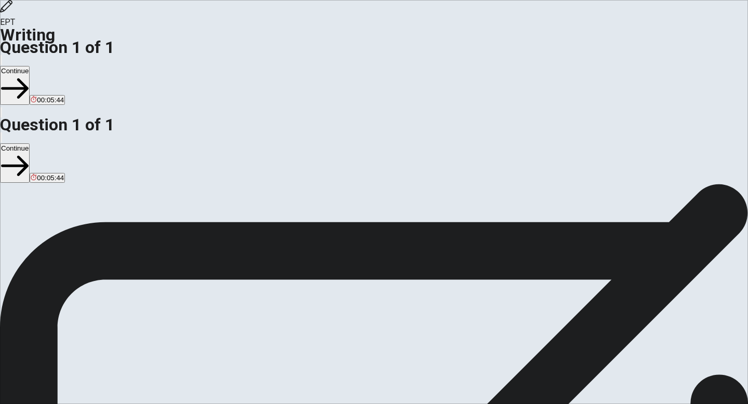
type textarea "x"
type textarea "I achieved j"
type textarea "x"
type textarea "I achieved jo"
type textarea "x"
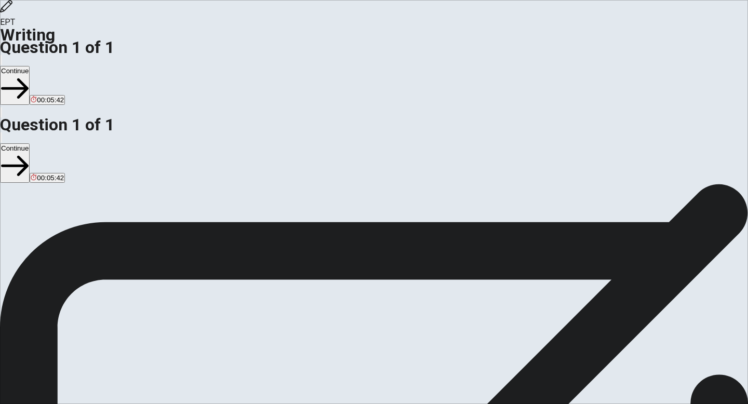
type textarea "I achieved job"
type textarea "x"
type textarea "I achieved jo"
type textarea "x"
type textarea "I achieved j"
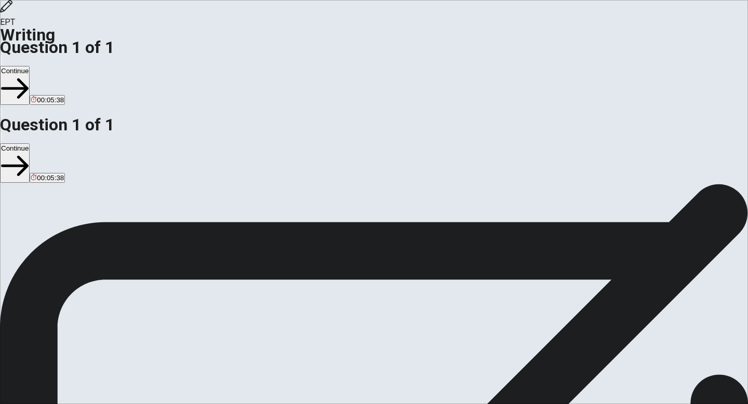
type textarea "x"
type textarea "I achieved"
type textarea "x"
type textarea "I achieved j"
type textarea "x"
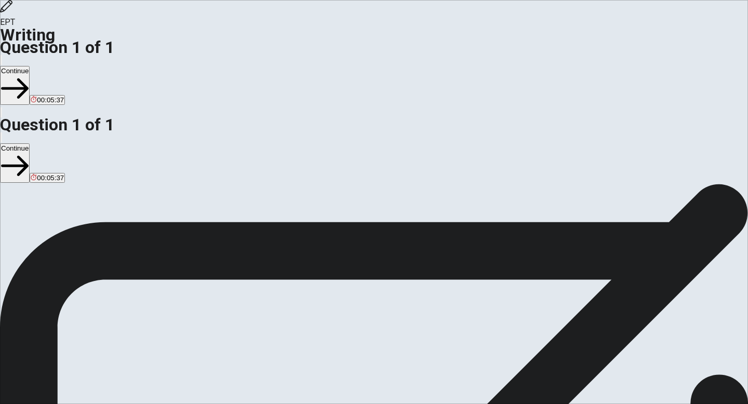
type textarea "I achieved jo"
type textarea "x"
type textarea "I achieved joc"
type textarea "x"
type textarea "I achieved jo"
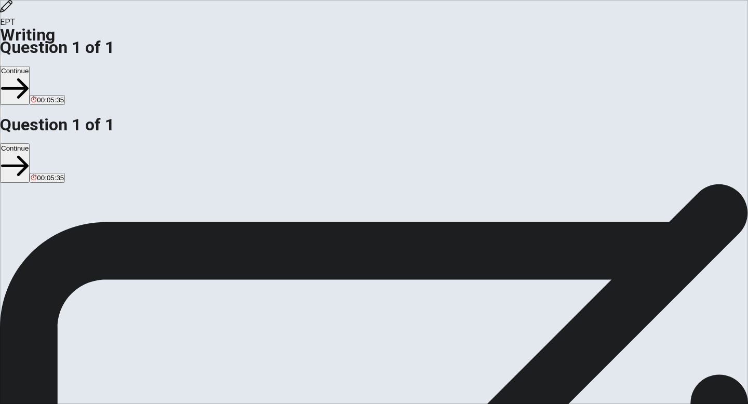
type textarea "x"
type textarea "I achieved jov"
type textarea "x"
type textarea "I achieved jo"
type textarea "x"
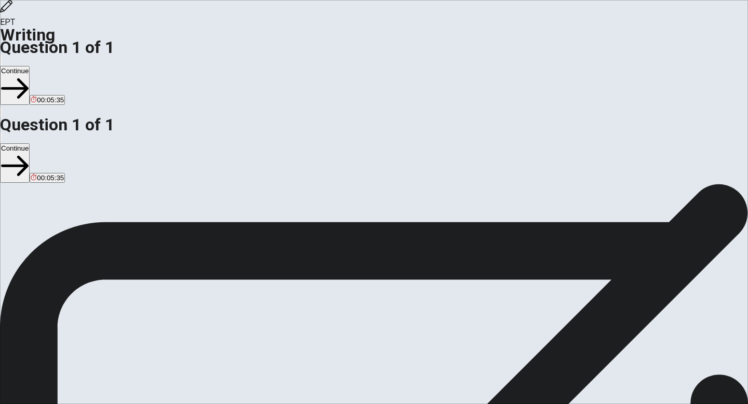
type textarea "I achieved joc"
type textarea "x"
type textarea "I achieved jo"
type textarea "x"
type textarea "I achieved job"
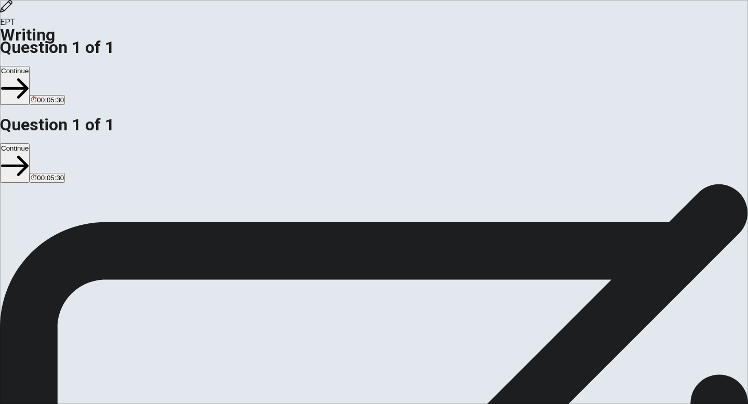
type textarea "x"
type textarea "I achieved jo"
type textarea "x"
type textarea "I achieved j"
type textarea "x"
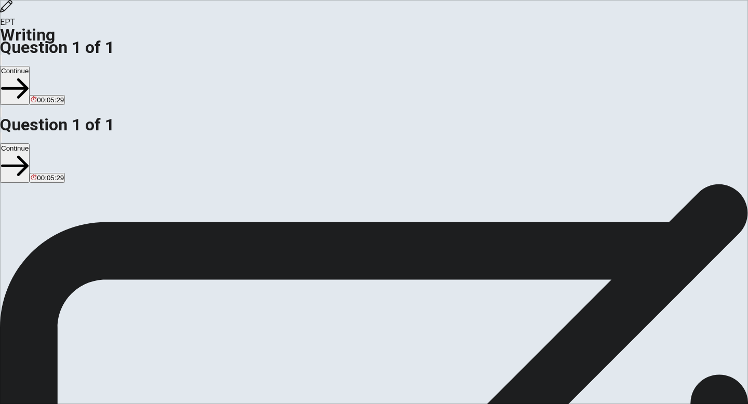
type textarea "I achieved"
type textarea "x"
type textarea "I achieved"
type textarea "x"
type textarea "I achieved"
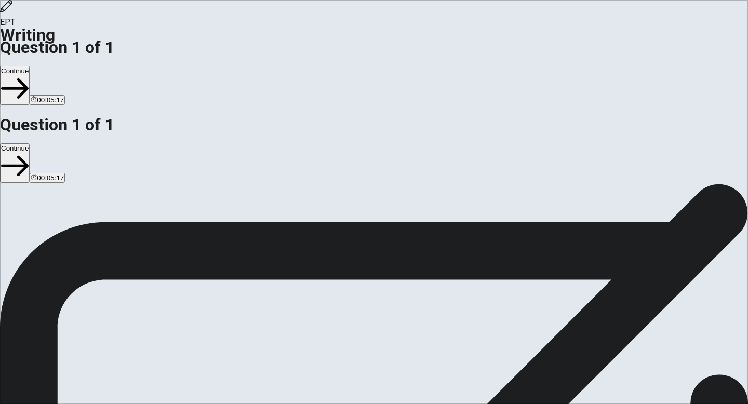
type textarea "x"
type textarea "I achieved g"
type textarea "x"
type textarea "I achieved gr"
type textarea "x"
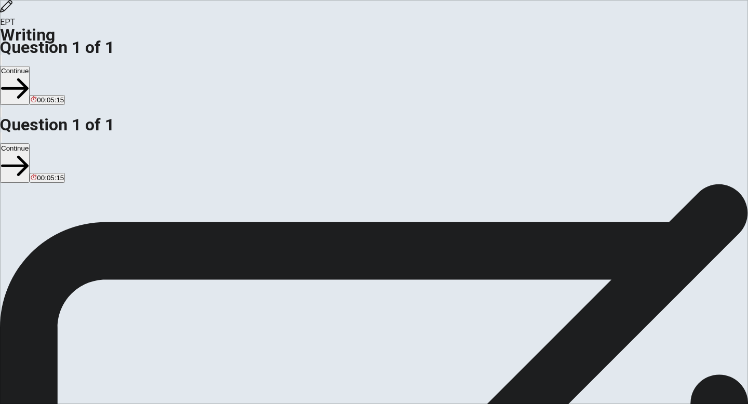
type textarea "I achieved gra"
type textarea "x"
type textarea "I achieved grad"
type textarea "x"
type textarea "I achieved gradu"
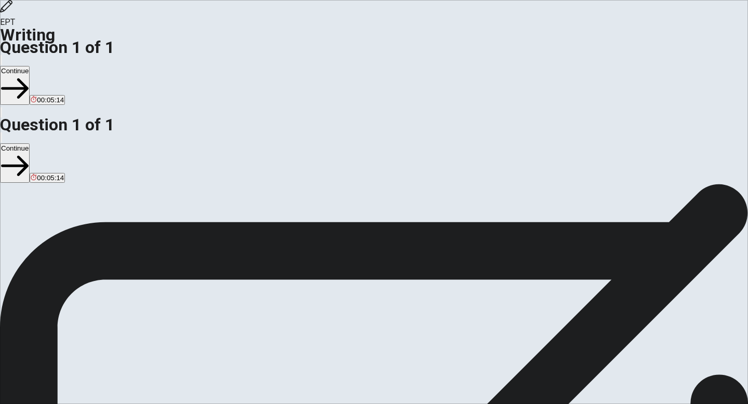
type textarea "x"
type textarea "I achieved gradua"
type textarea "x"
type textarea "I achieved graduad"
type textarea "x"
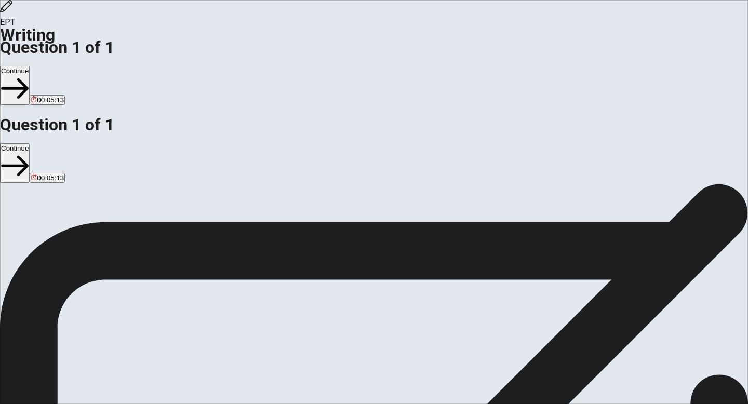
type textarea "I achieved graduade"
type textarea "x"
type textarea "I achieved graduad"
type textarea "x"
type textarea "I achieved gradua"
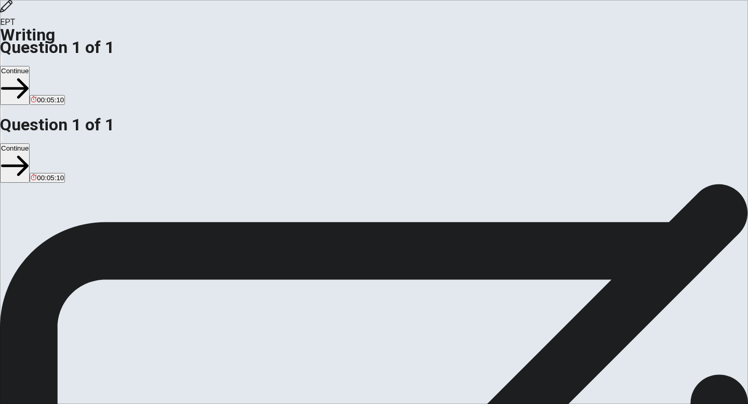
type textarea "x"
type textarea "I achieved graduad"
type textarea "x"
type textarea "I achieved graduade"
type textarea "x"
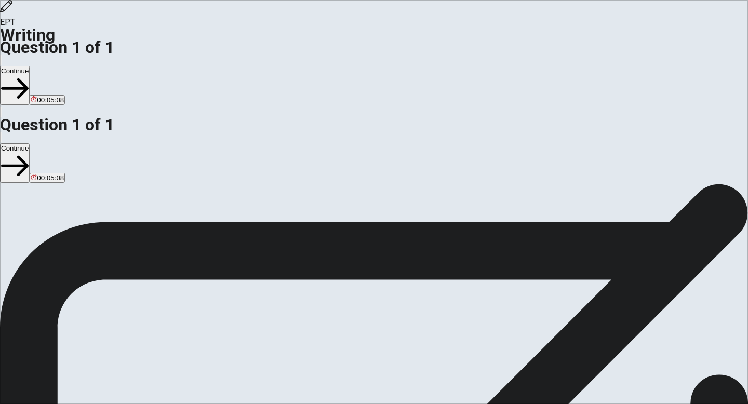
type textarea "I achieved graduades"
type textarea "x"
type textarea "I achieved graduade"
type textarea "x"
type textarea "I achieved graduaded"
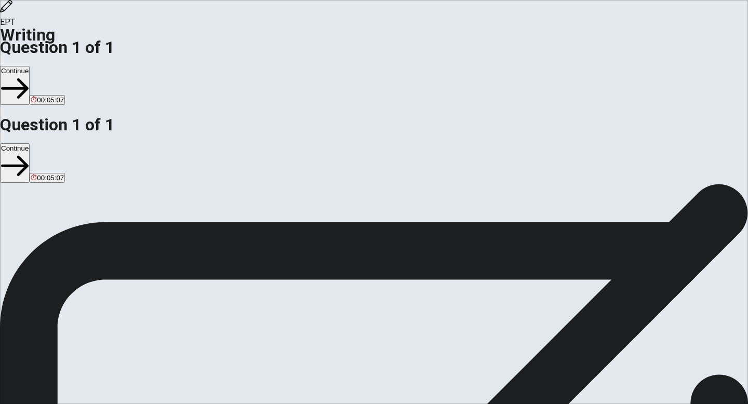
type textarea "x"
type textarea "I achieved graduade"
type textarea "x"
type textarea "I achieved graduade."
type textarea "x"
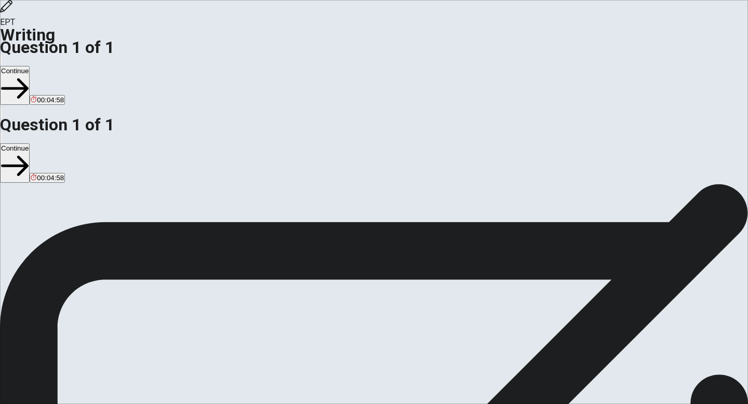
type textarea "I achieved graduade."
type textarea "x"
type textarea "I achieved graduade."
type textarea "x"
type textarea "I achieved graduade"
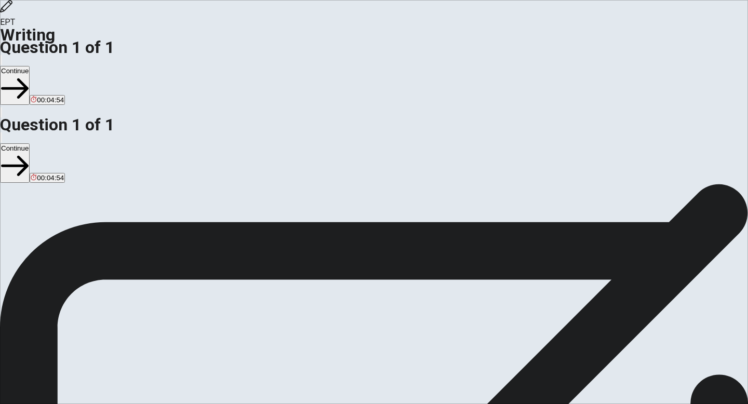
type textarea "x"
type textarea "I achieved graduade"
type textarea "x"
type textarea "I achieved graduade U"
type textarea "x"
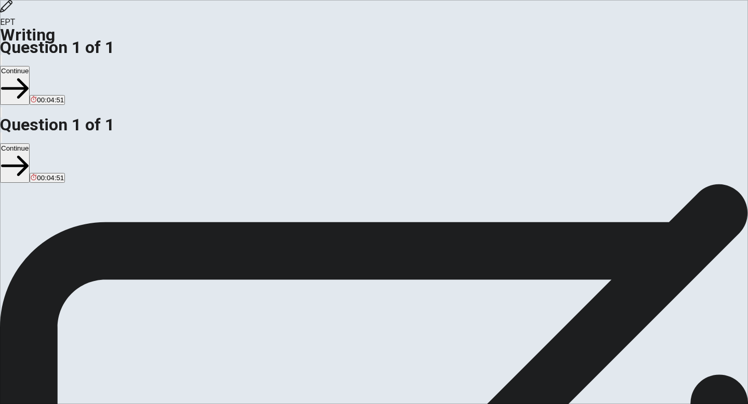
type textarea "I achieved graduade Un"
type textarea "x"
type textarea "I achieved graduade Uni"
type textarea "x"
type textarea "I achieved graduade Unib"
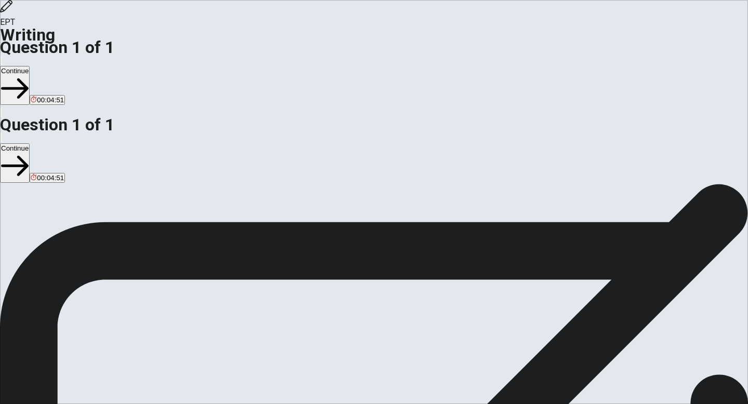
type textarea "x"
type textarea "I achieved graduade Uni"
type textarea "x"
type textarea "I achieved graduade Univ"
type textarea "x"
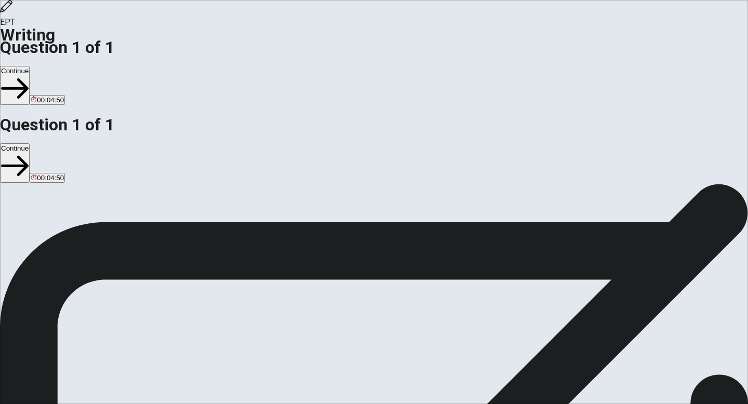
type textarea "I achieved graduade Unive"
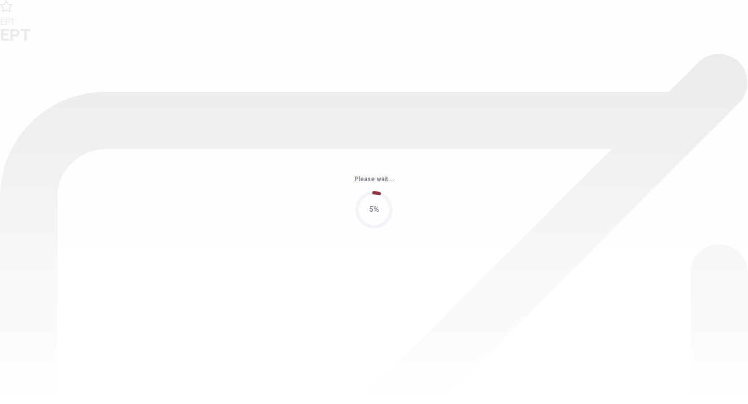
scroll to position [0, 0]
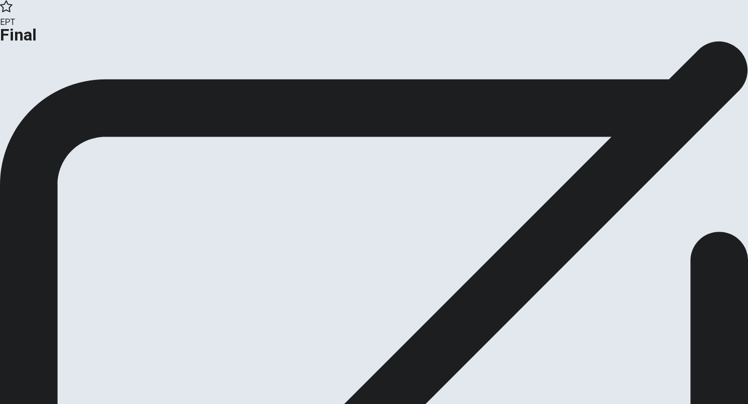
click at [42, 92] on button "Continue" at bounding box center [21, 85] width 42 height 14
